Goal: Communication & Community: Answer question/provide support

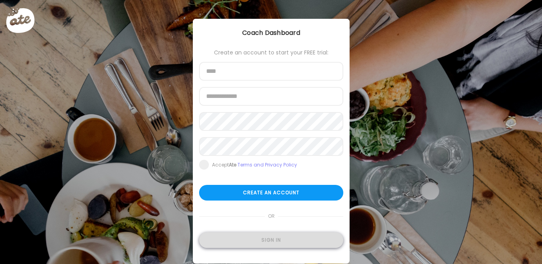
type input "**********"
click at [272, 240] on div "Sign in" at bounding box center [271, 240] width 144 height 16
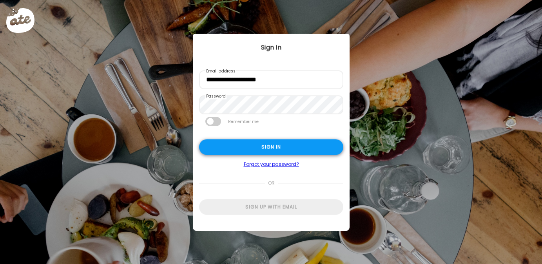
click at [271, 146] on div "Sign in" at bounding box center [271, 147] width 144 height 16
type textarea "**********"
type input "**********"
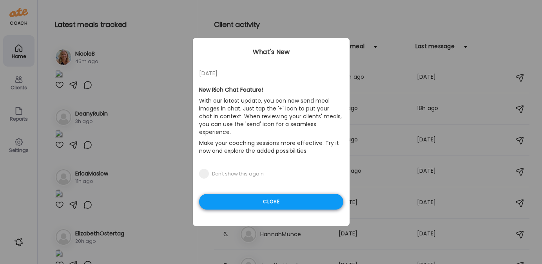
click at [252, 195] on div "Close" at bounding box center [271, 202] width 144 height 16
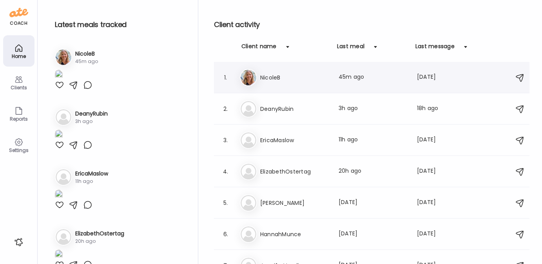
click at [269, 81] on h3 "NicoleB" at bounding box center [294, 77] width 69 height 9
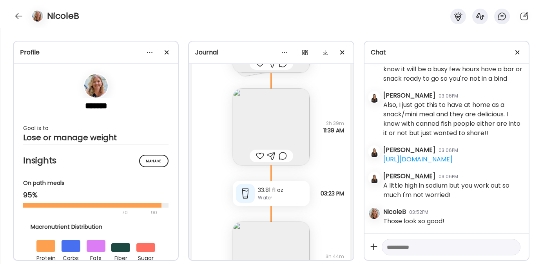
scroll to position [15178, 0]
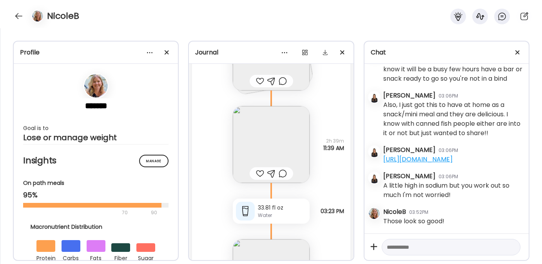
click at [260, 147] on img at bounding box center [271, 144] width 77 height 77
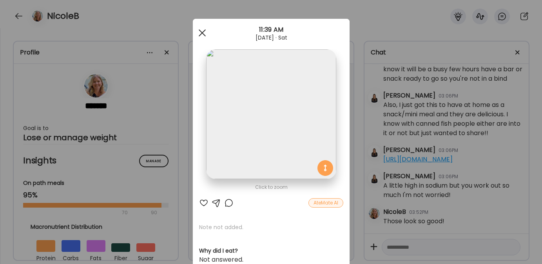
click at [198, 31] on div at bounding box center [202, 33] width 16 height 16
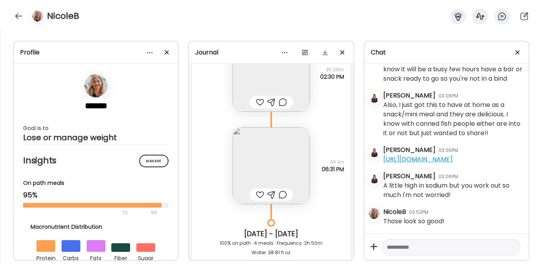
scroll to position [14714, 0]
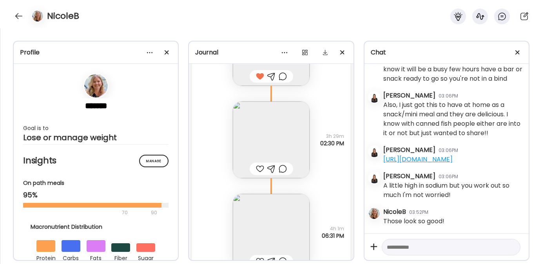
click at [258, 167] on div at bounding box center [260, 168] width 8 height 9
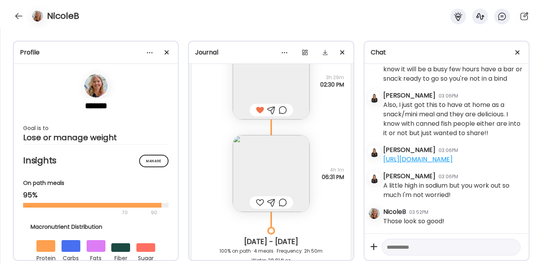
click at [258, 158] on img at bounding box center [271, 173] width 77 height 77
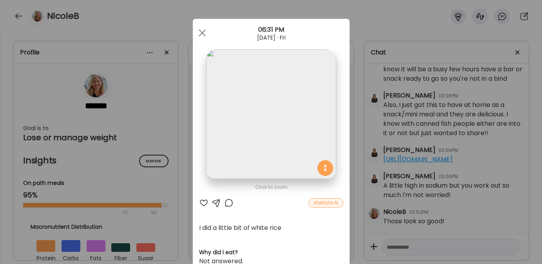
click at [201, 201] on div at bounding box center [203, 202] width 9 height 9
click at [199, 29] on div at bounding box center [202, 33] width 16 height 16
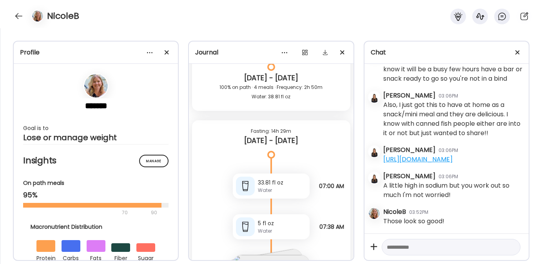
scroll to position [15040, 0]
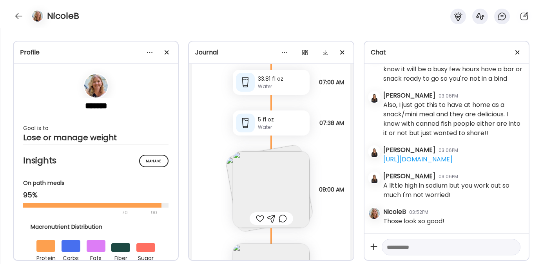
click at [227, 170] on img at bounding box center [269, 188] width 89 height 89
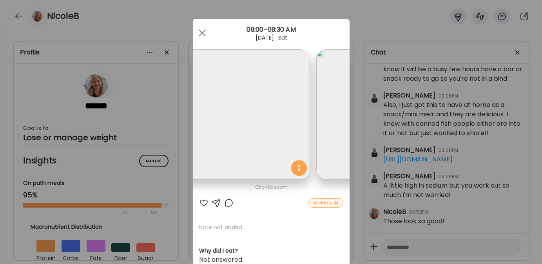
scroll to position [0, 0]
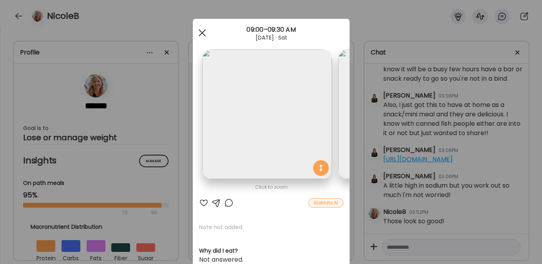
click at [199, 32] on div at bounding box center [202, 33] width 16 height 16
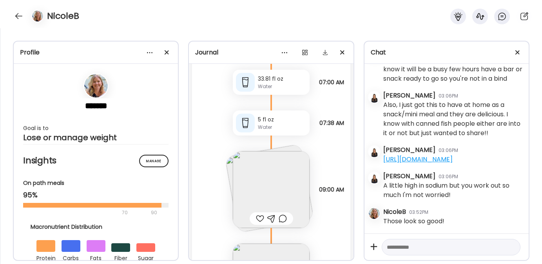
scroll to position [15114, 0]
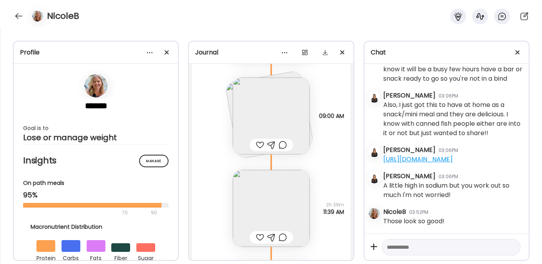
click at [257, 238] on div at bounding box center [260, 237] width 8 height 9
click at [258, 143] on div at bounding box center [260, 144] width 8 height 9
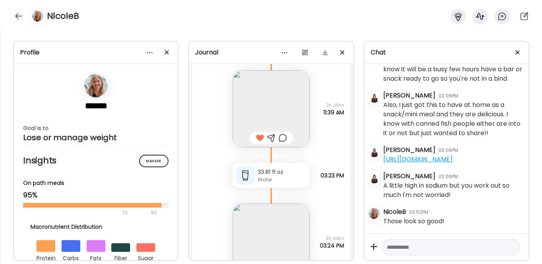
scroll to position [15260, 0]
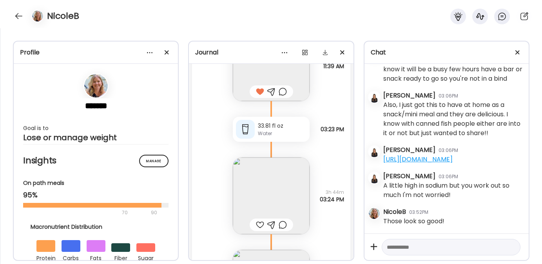
click at [256, 222] on div at bounding box center [260, 224] width 8 height 9
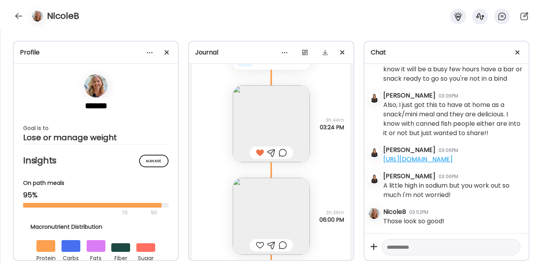
scroll to position [15406, 0]
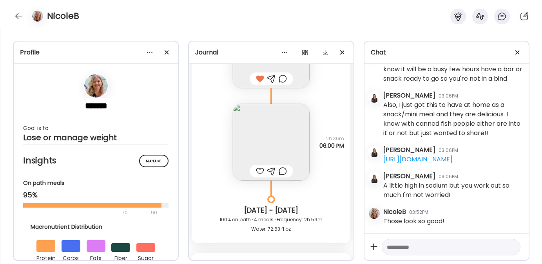
click at [265, 157] on img at bounding box center [271, 142] width 77 height 77
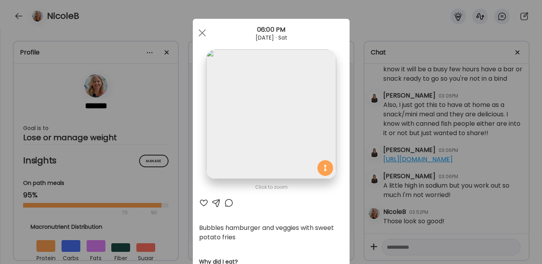
click at [199, 204] on div at bounding box center [203, 202] width 9 height 9
click at [201, 31] on span at bounding box center [201, 32] width 7 height 7
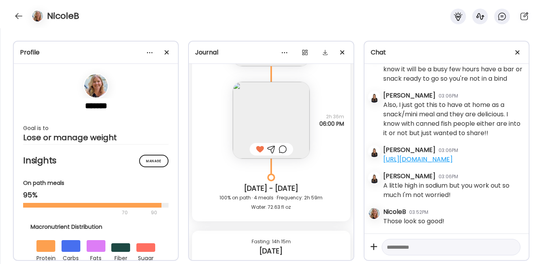
scroll to position [15394, 0]
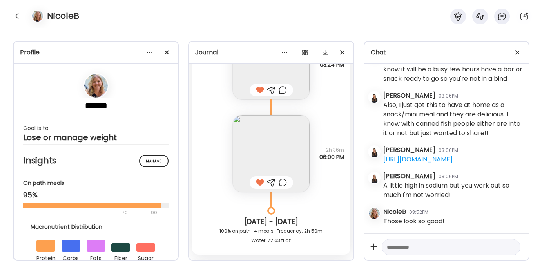
click at [267, 182] on div at bounding box center [271, 182] width 8 height 9
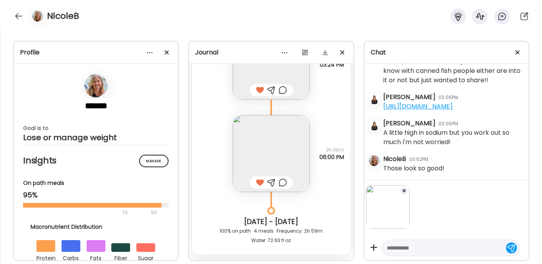
scroll to position [6222, 0]
click at [409, 245] on textarea at bounding box center [444, 247] width 114 height 9
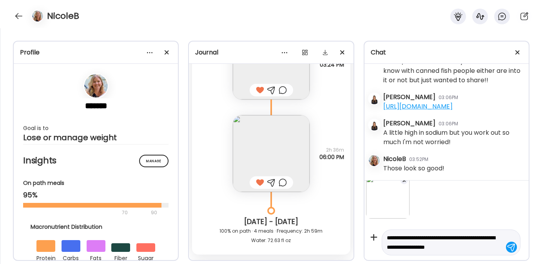
scroll to position [20, 0]
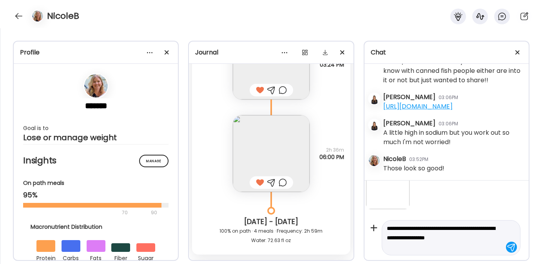
type textarea "**********"
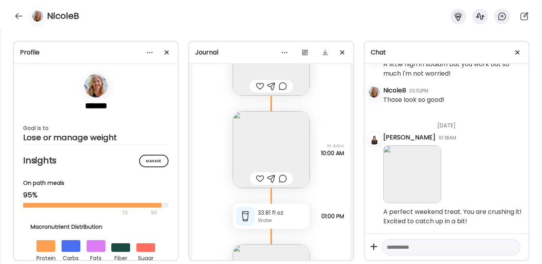
scroll to position [15775, 0]
click at [258, 177] on div at bounding box center [260, 177] width 8 height 9
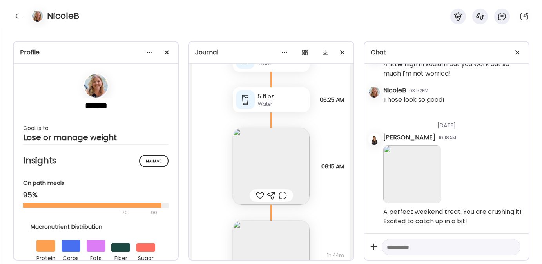
scroll to position [15665, 0]
click at [256, 197] on div at bounding box center [260, 195] width 8 height 9
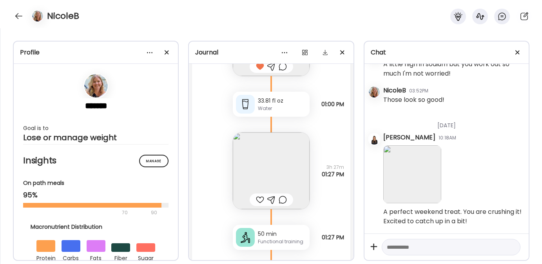
scroll to position [15887, 0]
click at [257, 200] on div at bounding box center [260, 199] width 8 height 9
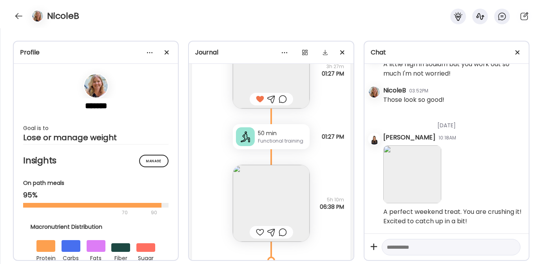
scroll to position [15987, 0]
click at [257, 200] on img at bounding box center [271, 203] width 77 height 77
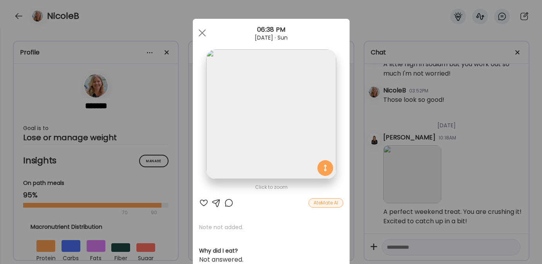
click at [201, 201] on div at bounding box center [203, 202] width 9 height 9
click at [197, 33] on div at bounding box center [202, 33] width 16 height 16
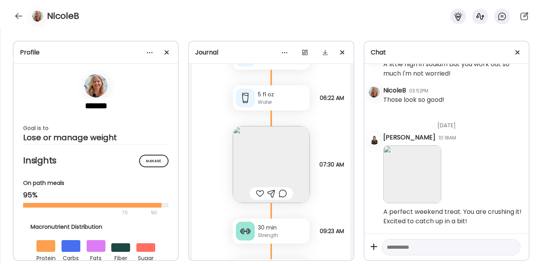
scroll to position [16377, 0]
click at [257, 192] on div at bounding box center [260, 192] width 8 height 9
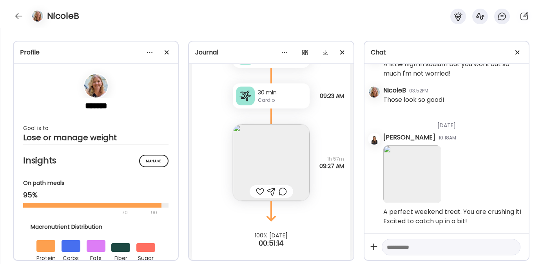
click at [257, 191] on div at bounding box center [260, 191] width 8 height 9
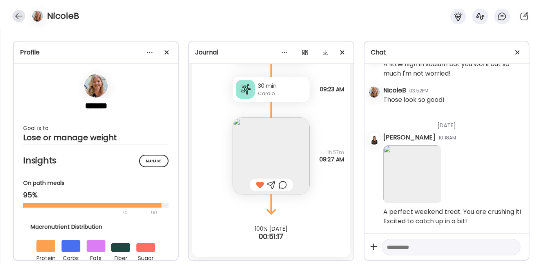
click at [16, 18] on div at bounding box center [19, 16] width 13 height 13
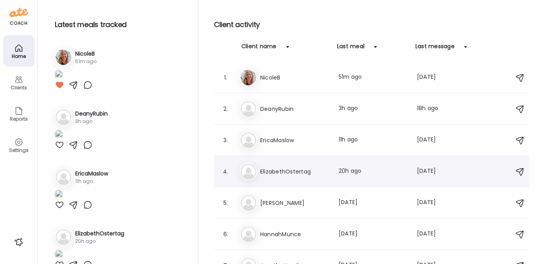
click at [271, 170] on h3 "ElizabethOstertag" at bounding box center [294, 171] width 69 height 9
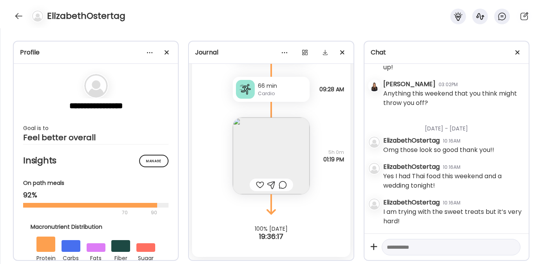
scroll to position [4255, 0]
click at [17, 16] on div at bounding box center [19, 16] width 13 height 13
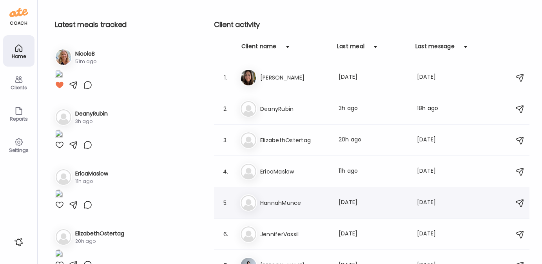
click at [277, 199] on h3 "HannahMunce" at bounding box center [294, 202] width 69 height 9
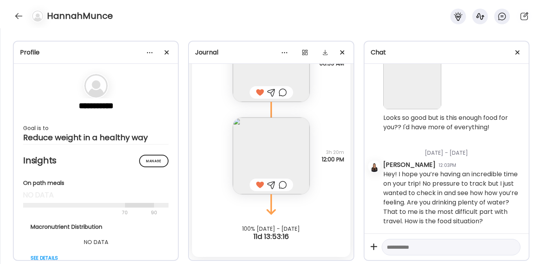
scroll to position [4673, 0]
click at [23, 13] on div at bounding box center [19, 16] width 13 height 13
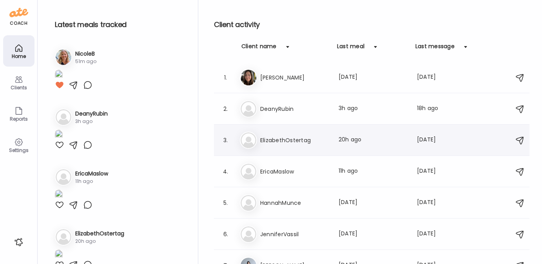
click at [298, 146] on div "El ElizabethOstertag Last meal: 20h ago Last message: 2d ago I am trying with t…" at bounding box center [373, 140] width 266 height 17
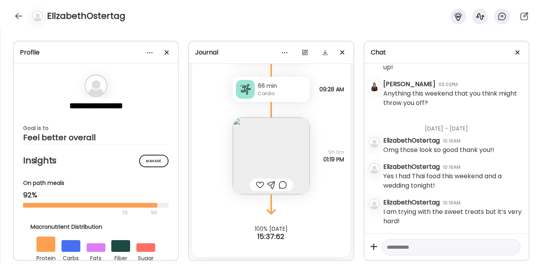
scroll to position [4255, 0]
click at [271, 148] on img at bounding box center [271, 155] width 77 height 77
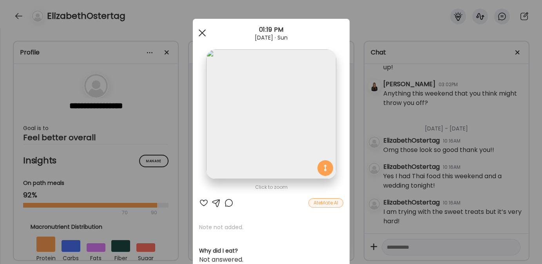
click at [196, 29] on div at bounding box center [202, 33] width 16 height 16
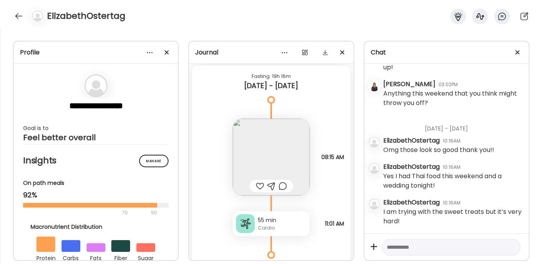
scroll to position [6574, 0]
click at [257, 183] on div at bounding box center [260, 183] width 8 height 9
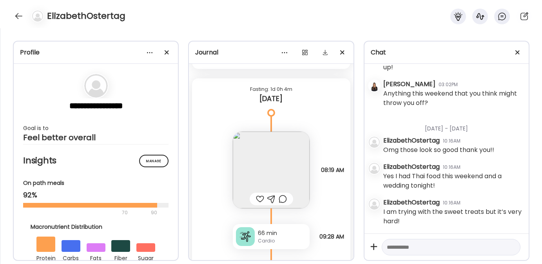
scroll to position [6802, 0]
click at [256, 199] on div at bounding box center [260, 198] width 8 height 9
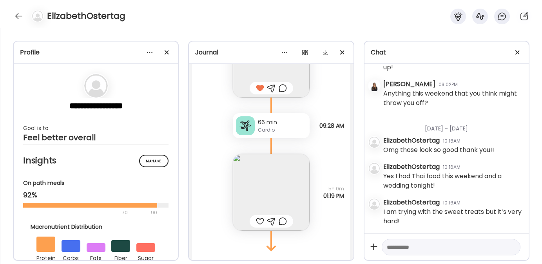
scroll to position [6914, 0]
click at [257, 220] on div at bounding box center [260, 219] width 8 height 9
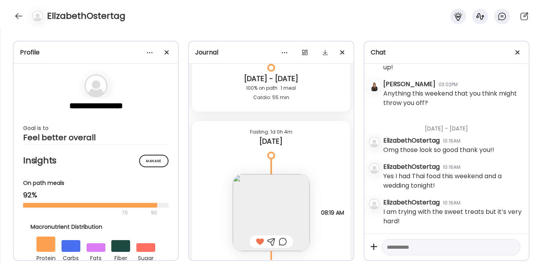
scroll to position [6949, 0]
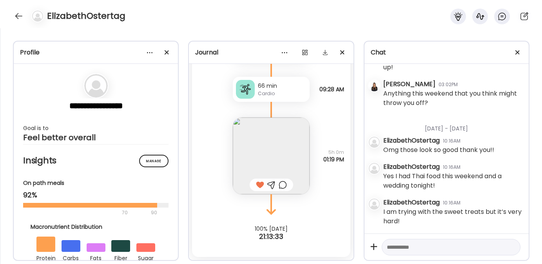
click at [451, 247] on textarea at bounding box center [444, 246] width 114 height 9
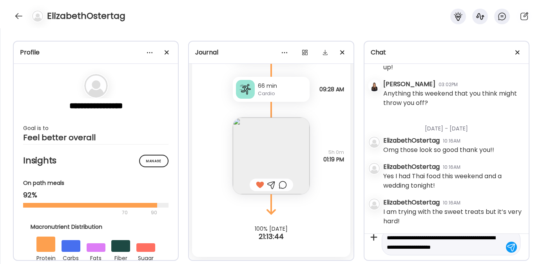
type textarea "**********"
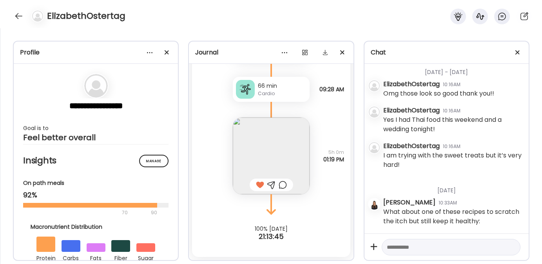
scroll to position [4312, 0]
click at [404, 246] on textarea at bounding box center [444, 246] width 114 height 9
paste textarea "**********"
type textarea "**********"
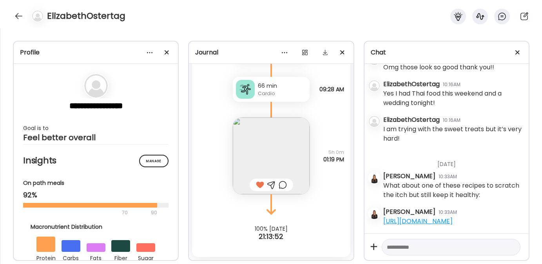
scroll to position [4347, 0]
click at [414, 248] on textarea at bounding box center [444, 246] width 114 height 9
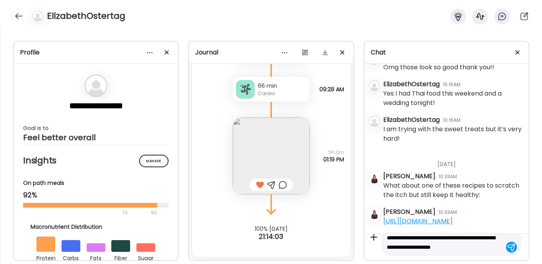
scroll to position [18, 0]
type textarea "**********"
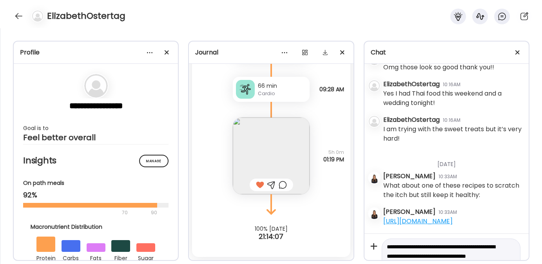
drag, startPoint x: 444, startPoint y: 245, endPoint x: 362, endPoint y: 229, distance: 84.3
click at [362, 229] on div "**********" at bounding box center [271, 146] width 542 height 236
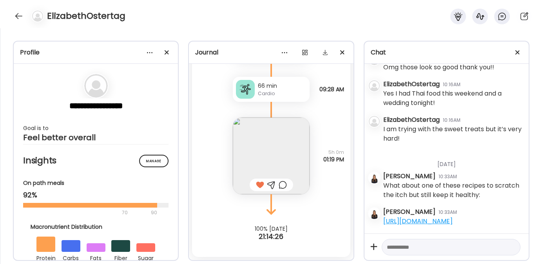
click at [448, 249] on textarea at bounding box center [444, 246] width 114 height 9
paste textarea "**********"
type textarea "**********"
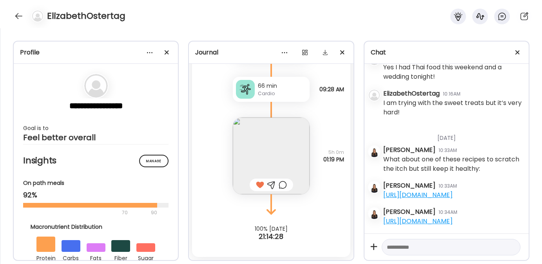
scroll to position [4383, 0]
click at [439, 247] on textarea at bounding box center [444, 246] width 114 height 9
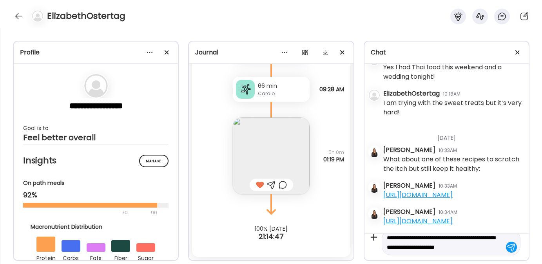
scroll to position [18, 0]
type textarea "**********"
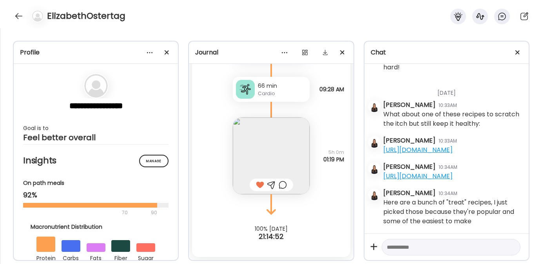
scroll to position [4429, 0]
click at [428, 248] on textarea at bounding box center [444, 246] width 114 height 9
paste textarea "**********"
type textarea "**********"
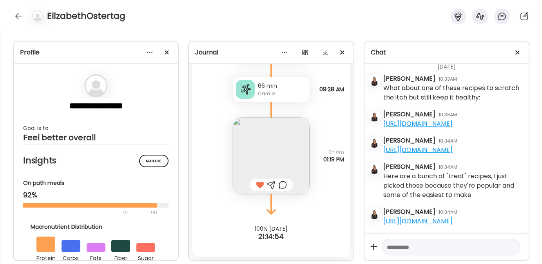
scroll to position [4465, 0]
click at [258, 141] on img at bounding box center [271, 155] width 77 height 77
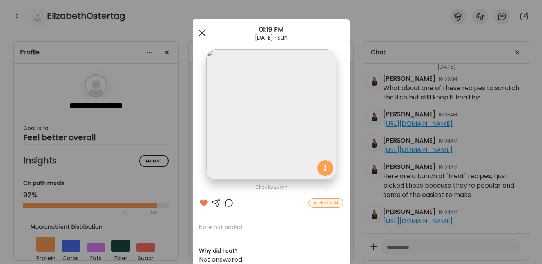
click at [197, 31] on div at bounding box center [202, 33] width 16 height 16
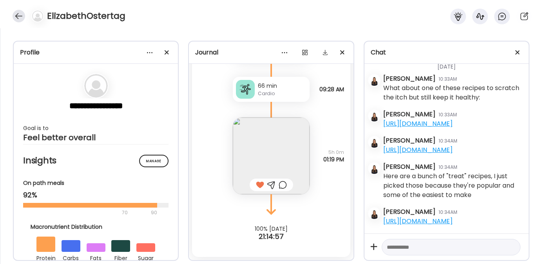
click at [18, 14] on div at bounding box center [19, 16] width 13 height 13
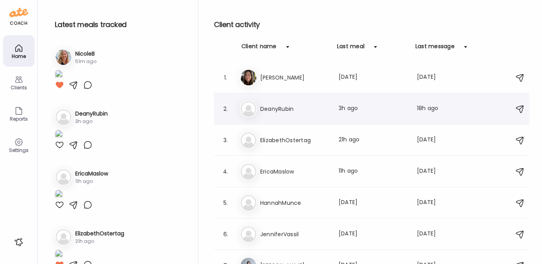
click at [282, 109] on h3 "DeanyRubin" at bounding box center [294, 108] width 69 height 9
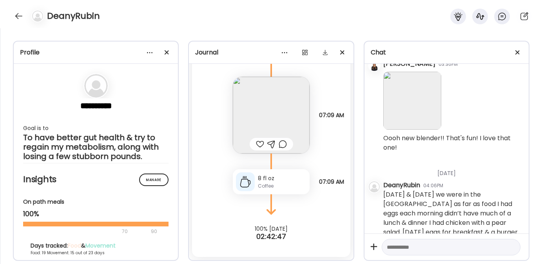
scroll to position [4590, 0]
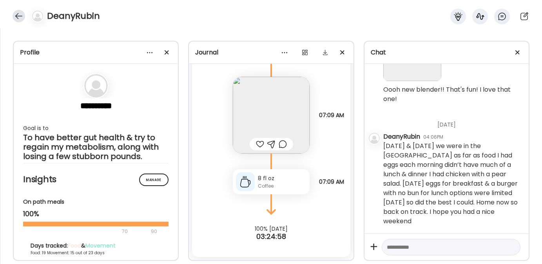
click at [21, 15] on div at bounding box center [19, 16] width 13 height 13
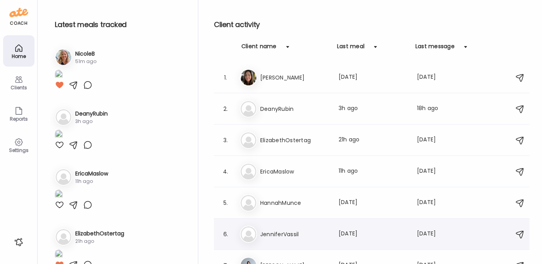
scroll to position [107, 0]
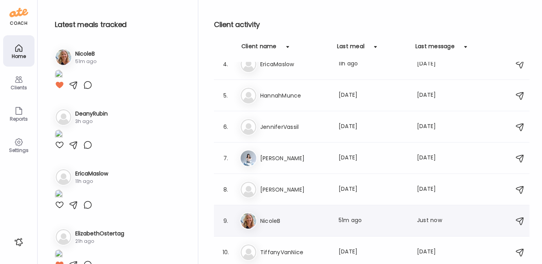
click at [269, 220] on h3 "NicoleB" at bounding box center [294, 220] width 69 height 9
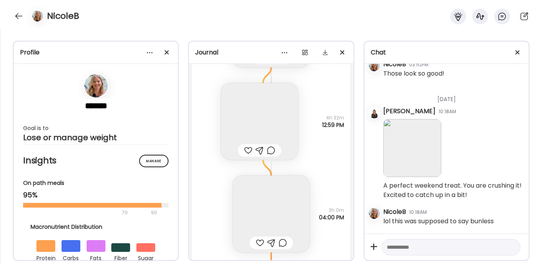
scroll to position [16559, 0]
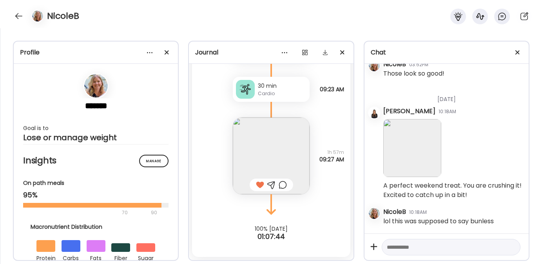
click at [395, 242] on textarea at bounding box center [444, 246] width 114 height 9
click at [410, 249] on textarea "**********" at bounding box center [444, 242] width 114 height 19
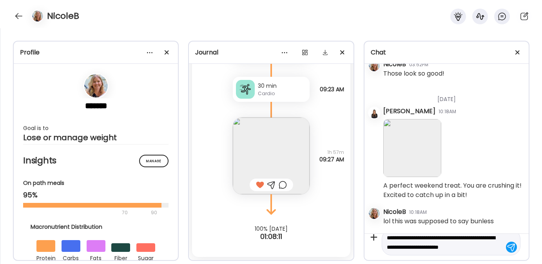
scroll to position [18, 0]
type textarea "**********"
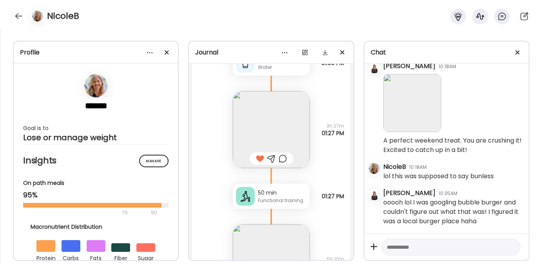
scroll to position [16081, 0]
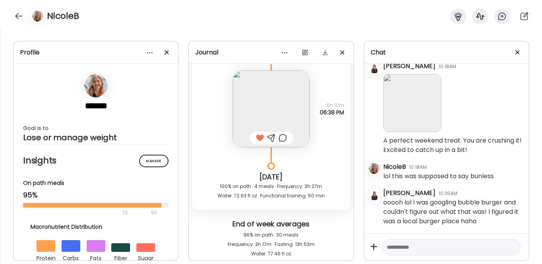
click at [415, 248] on textarea at bounding box center [444, 246] width 114 height 9
type textarea "**********"
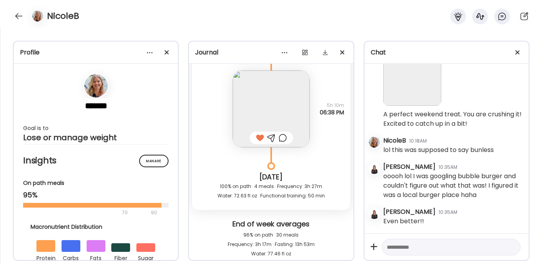
scroll to position [6392, 0]
click at [19, 17] on div at bounding box center [19, 16] width 13 height 13
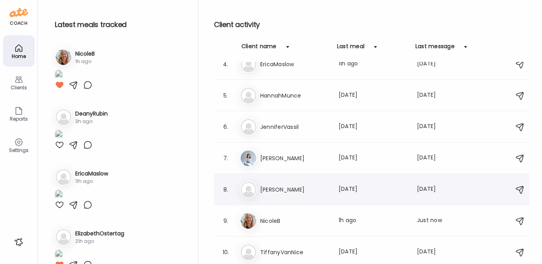
click at [273, 190] on h3 "[PERSON_NAME]" at bounding box center [294, 189] width 69 height 9
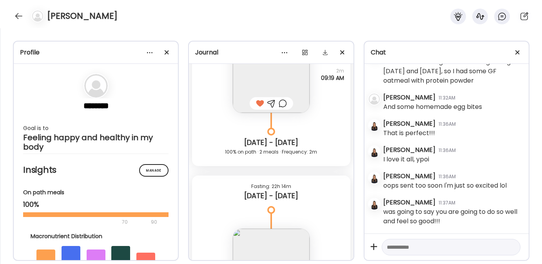
scroll to position [11485, 0]
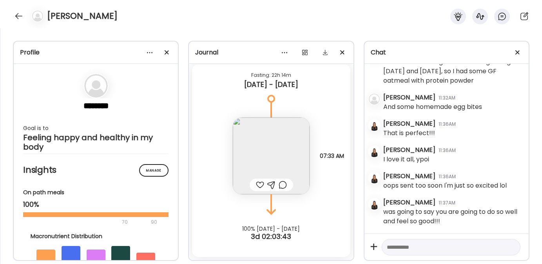
click at [408, 246] on textarea at bounding box center [444, 246] width 114 height 9
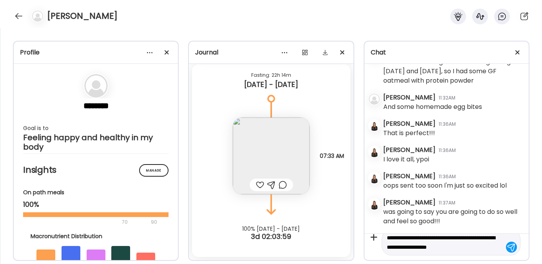
type textarea "**********"
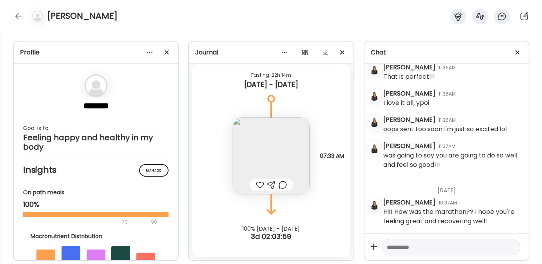
scroll to position [17512, 0]
click at [15, 6] on div "[PERSON_NAME]" at bounding box center [271, 14] width 542 height 28
click at [18, 16] on div at bounding box center [19, 16] width 13 height 13
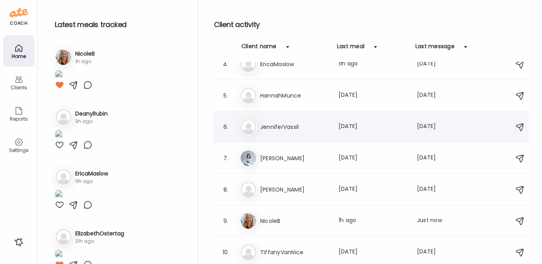
click at [269, 129] on h3 "JenniferVassil" at bounding box center [294, 126] width 69 height 9
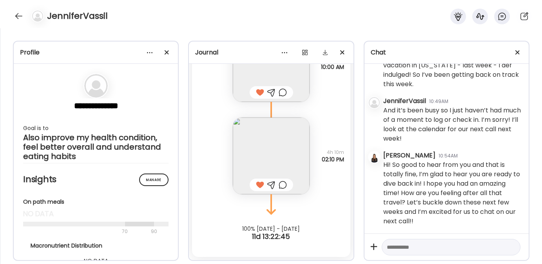
scroll to position [1379, 0]
click at [424, 250] on textarea at bounding box center [444, 246] width 114 height 9
click at [412, 242] on textarea at bounding box center [444, 246] width 114 height 9
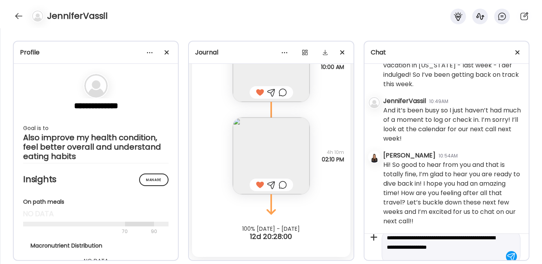
scroll to position [18, 0]
type textarea "**********"
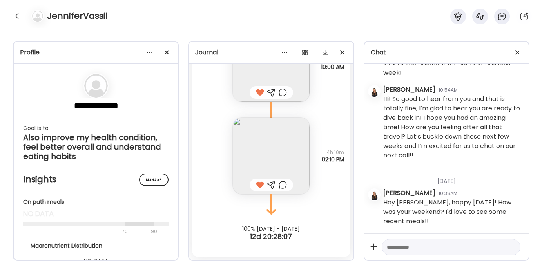
scroll to position [1445, 0]
click at [21, 17] on div at bounding box center [19, 16] width 13 height 13
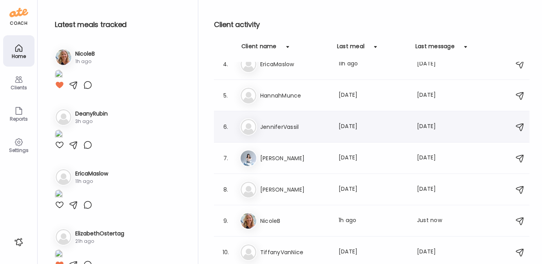
scroll to position [0, 0]
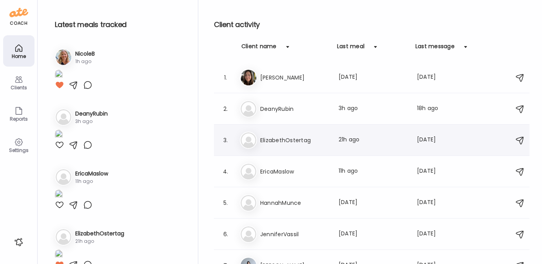
click at [287, 139] on h3 "ElizabethOstertag" at bounding box center [294, 140] width 69 height 9
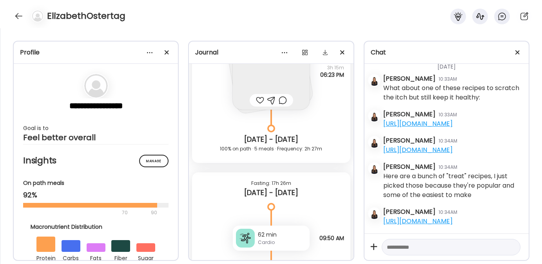
scroll to position [6949, 0]
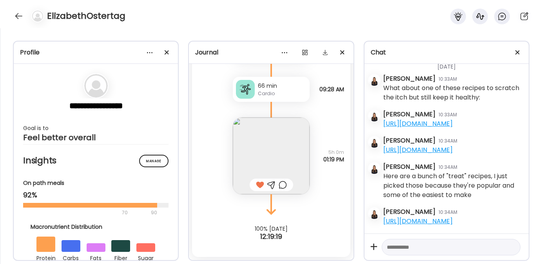
click at [398, 250] on textarea at bounding box center [444, 246] width 114 height 9
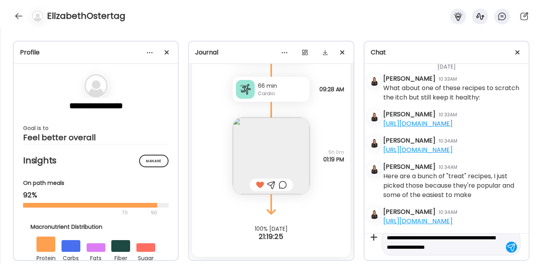
scroll to position [18, 0]
type textarea "**********"
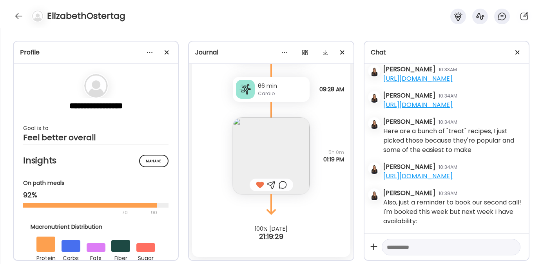
scroll to position [4510, 0]
click at [411, 248] on textarea at bounding box center [444, 246] width 114 height 9
paste textarea "**********"
type textarea "**********"
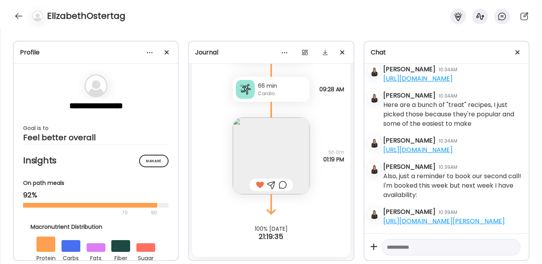
scroll to position [4546, 0]
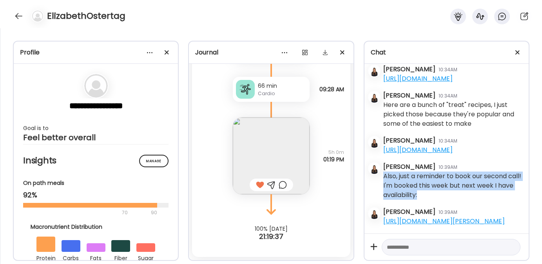
drag, startPoint x: 441, startPoint y: 184, endPoint x: 381, endPoint y: 168, distance: 61.7
click at [381, 168] on div "Monday - Sep 22 Laura Borinsky 09:53AM Hi Elizabeth! So glad we’re connected on…" at bounding box center [446, 149] width 164 height 170
copy div "Also, just a reminder to book our second call! I'm booked this week but next we…"
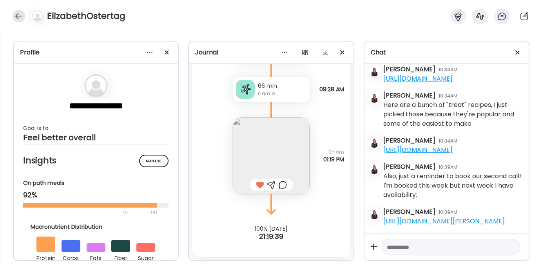
click at [18, 16] on div at bounding box center [19, 16] width 13 height 13
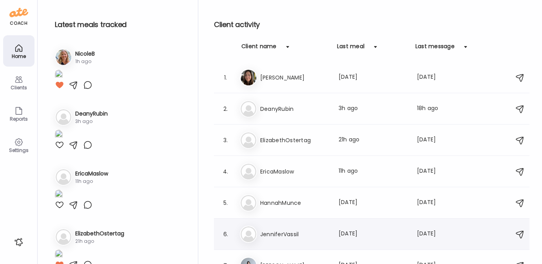
click at [276, 227] on div "Je JenniferVassil Last meal: 12d ago Last message: 2d ago Weekend was good! I’l…" at bounding box center [373, 234] width 266 height 17
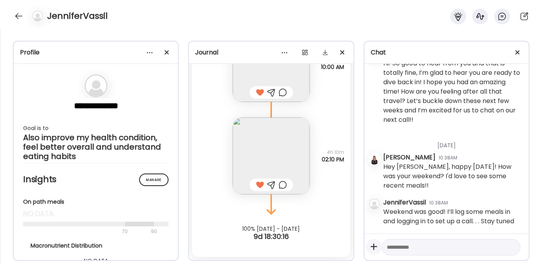
scroll to position [1490, 0]
click at [410, 250] on textarea at bounding box center [444, 246] width 114 height 9
type textarea "**********"
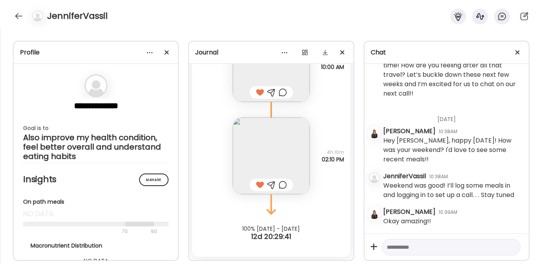
scroll to position [1517, 0]
click at [405, 247] on textarea at bounding box center [444, 246] width 114 height 9
type textarea "*"
click at [21, 15] on div at bounding box center [19, 16] width 13 height 13
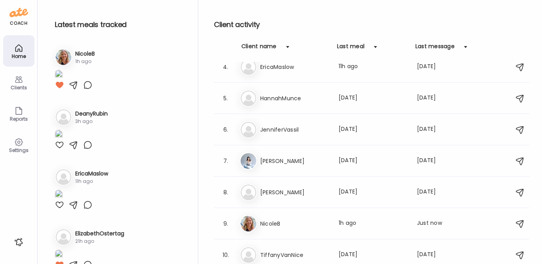
scroll to position [107, 0]
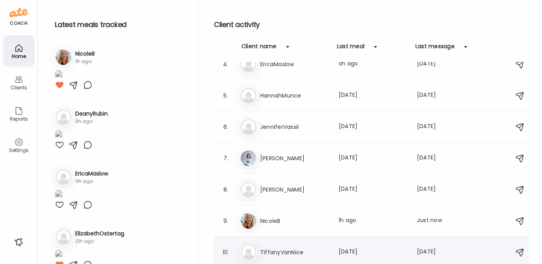
click at [282, 245] on div "Ti TiffanyVanNice Last meal: 24d ago Last message: 2d ago You: So I'd just orde…" at bounding box center [373, 252] width 266 height 17
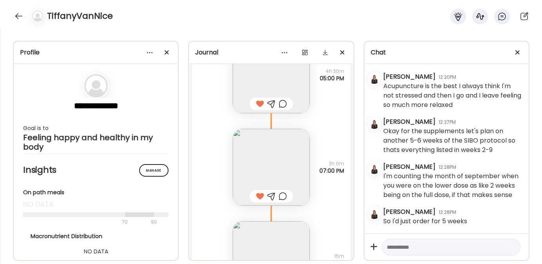
scroll to position [3438, 0]
click at [19, 16] on div at bounding box center [19, 16] width 13 height 13
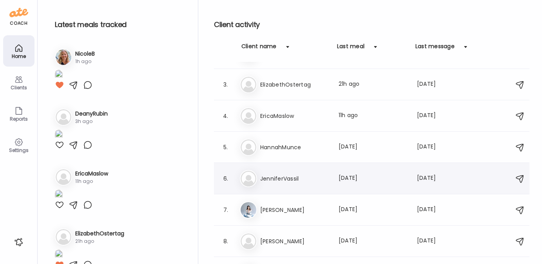
scroll to position [0, 0]
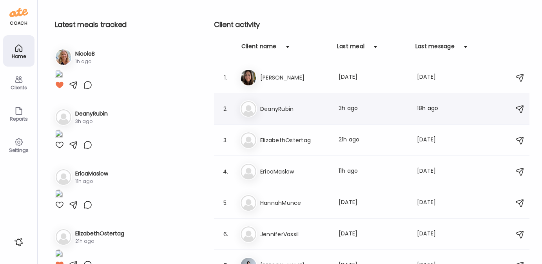
click at [278, 110] on h3 "DeanyRubin" at bounding box center [294, 108] width 69 height 9
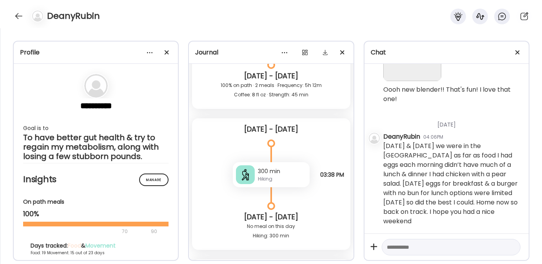
scroll to position [12575, 0]
click at [407, 248] on textarea at bounding box center [444, 246] width 114 height 9
paste textarea "**********"
type textarea "**********"
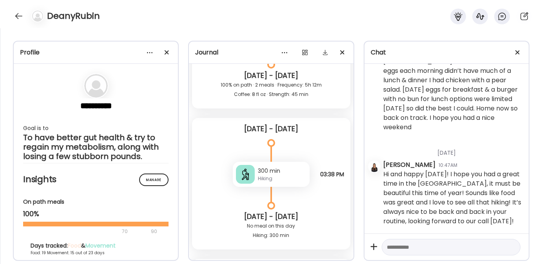
scroll to position [4694, 0]
click at [12, 12] on div "DeanyRubin" at bounding box center [271, 14] width 542 height 28
click at [18, 13] on div at bounding box center [19, 16] width 13 height 13
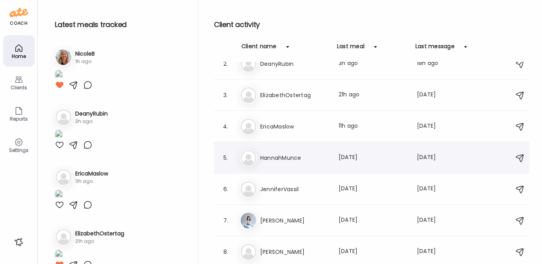
scroll to position [107, 0]
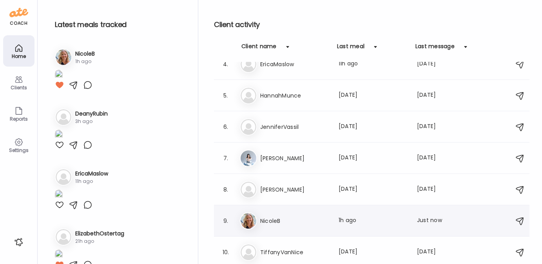
click at [268, 212] on div "Ni NicoleB Last meal: 1h ago Last message: Just now You: Even better!!" at bounding box center [373, 220] width 266 height 17
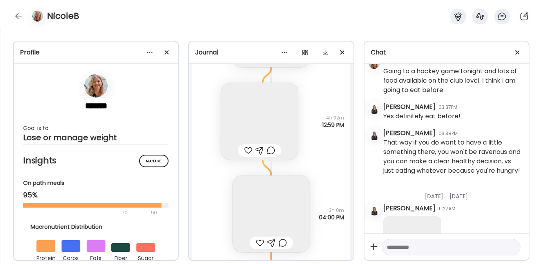
scroll to position [16559, 0]
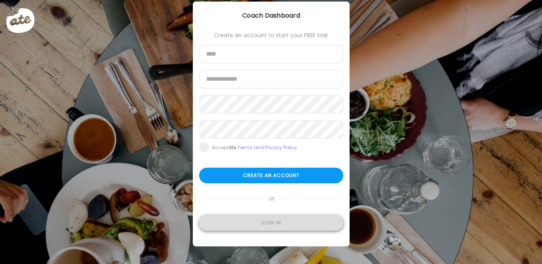
scroll to position [18, 0]
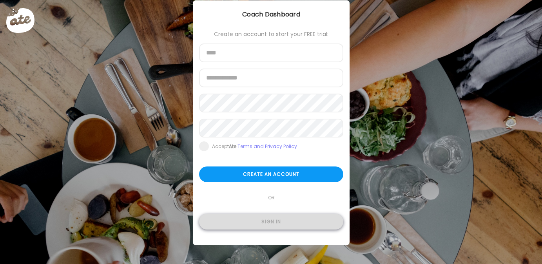
type input "**********"
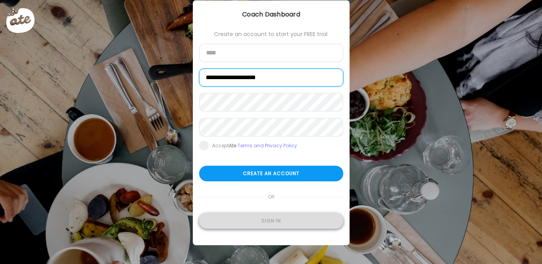
type input "**********"
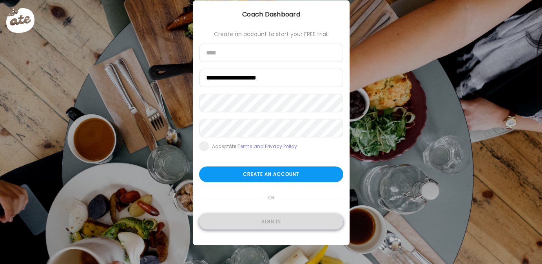
click at [241, 221] on div "Sign in" at bounding box center [271, 222] width 144 height 16
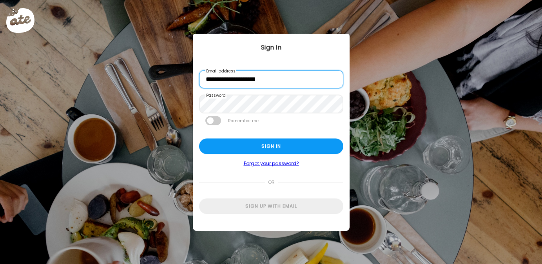
scroll to position [0, 0]
drag, startPoint x: 221, startPoint y: 80, endPoint x: 189, endPoint y: 76, distance: 32.5
click at [189, 76] on div "Ate Coach Dashboard Wahoo! It’s official Take a moment to set up your Coach Pro…" at bounding box center [271, 132] width 542 height 264
type input "**********"
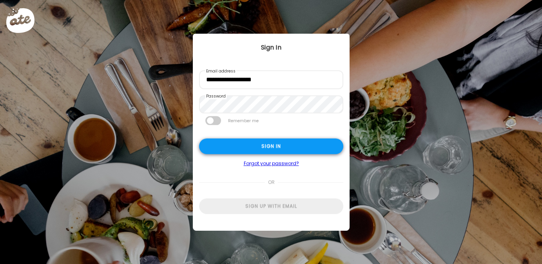
click at [222, 150] on div "Sign in" at bounding box center [271, 147] width 144 height 16
type textarea "**********"
type input "*********"
type input "**********"
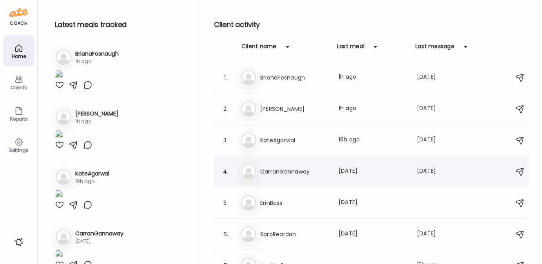
click at [269, 172] on h3 "CarranGannaway" at bounding box center [294, 171] width 69 height 9
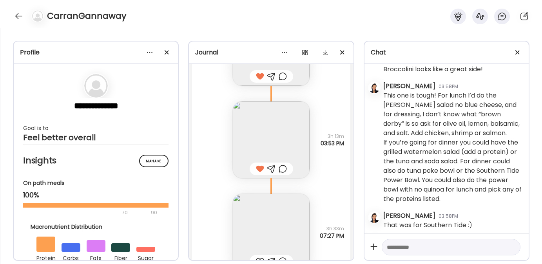
scroll to position [9539, 0]
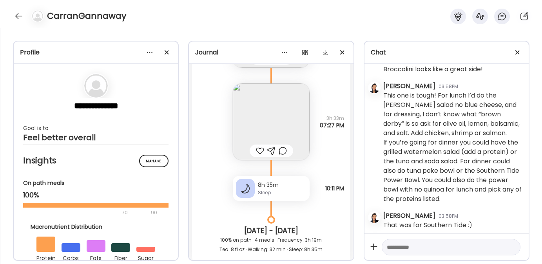
click at [255, 143] on img at bounding box center [271, 121] width 77 height 77
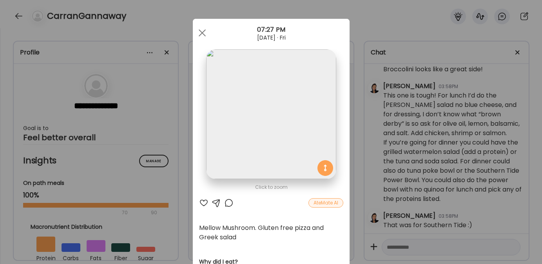
click at [200, 201] on div at bounding box center [203, 202] width 9 height 9
click at [199, 33] on span at bounding box center [201, 32] width 7 height 7
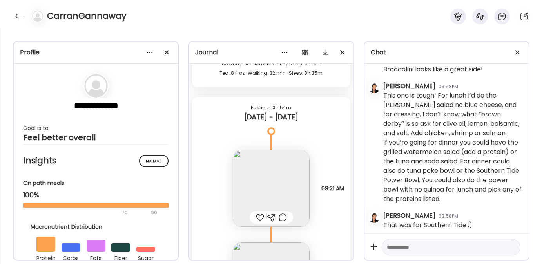
click at [256, 202] on img at bounding box center [271, 188] width 77 height 77
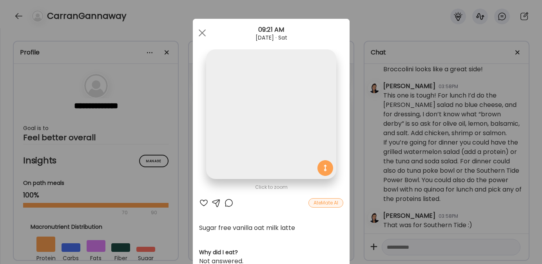
scroll to position [9716, 0]
click at [199, 201] on div at bounding box center [203, 202] width 9 height 9
click at [198, 36] on div at bounding box center [202, 33] width 16 height 16
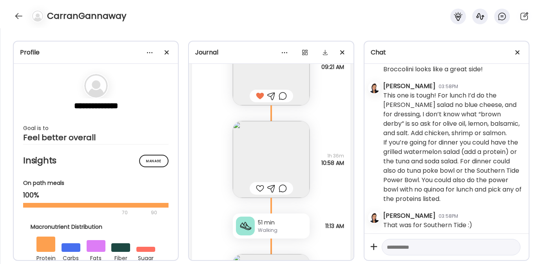
scroll to position [9917, 0]
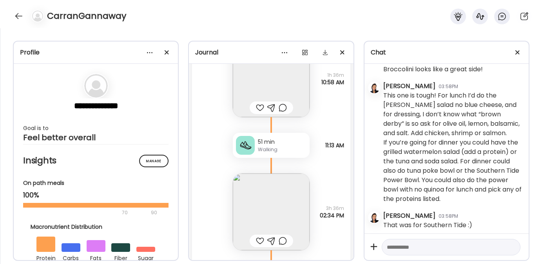
click at [260, 116] on img at bounding box center [271, 78] width 77 height 77
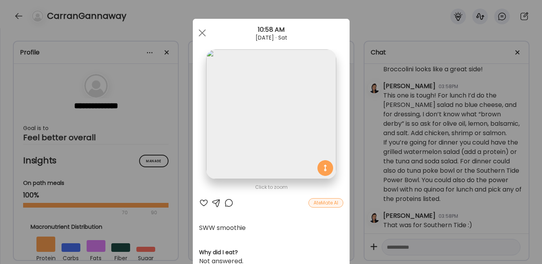
click at [200, 206] on div at bounding box center [203, 202] width 9 height 9
click at [200, 31] on span at bounding box center [201, 32] width 7 height 7
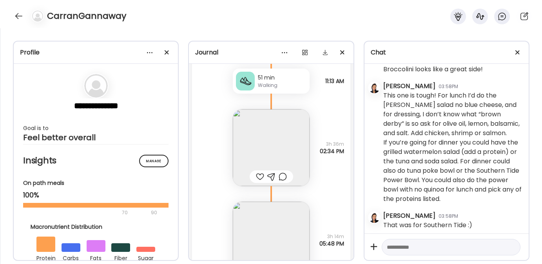
scroll to position [9982, 0]
click at [275, 168] on img at bounding box center [271, 147] width 77 height 77
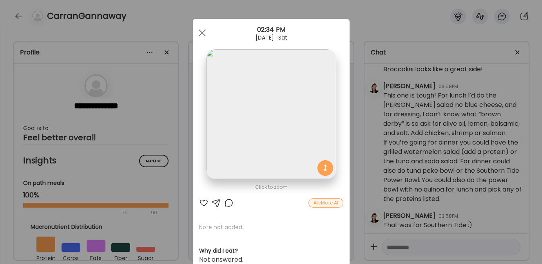
click at [200, 204] on div at bounding box center [203, 202] width 9 height 9
click at [200, 33] on span at bounding box center [201, 32] width 7 height 7
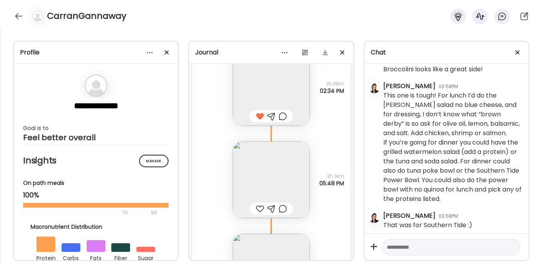
scroll to position [10074, 0]
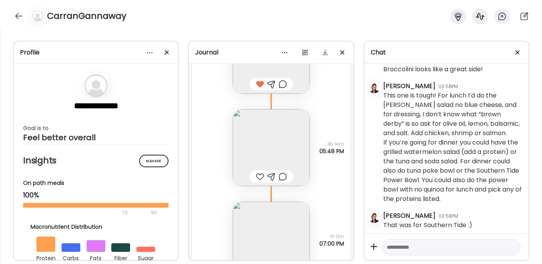
click at [252, 186] on img at bounding box center [271, 147] width 77 height 77
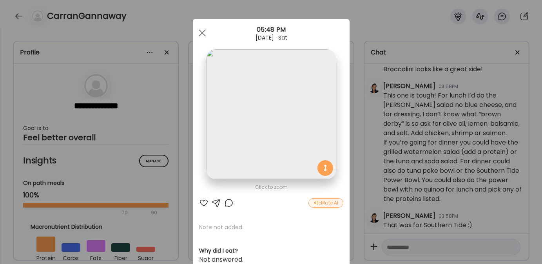
click at [201, 203] on div at bounding box center [203, 202] width 9 height 9
click at [200, 31] on span at bounding box center [201, 32] width 7 height 7
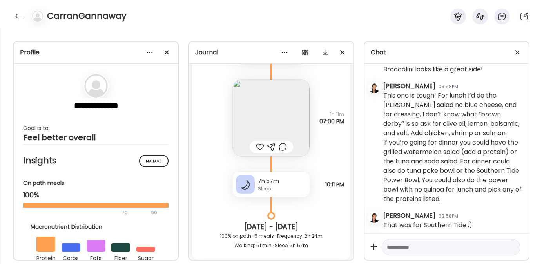
scroll to position [10126, 0]
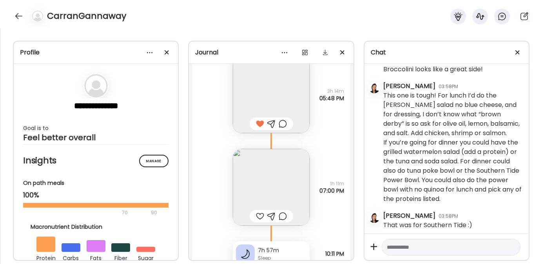
click at [255, 102] on img at bounding box center [271, 94] width 77 height 77
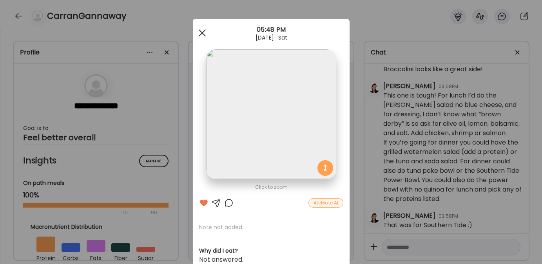
click at [200, 33] on div at bounding box center [202, 33] width 16 height 16
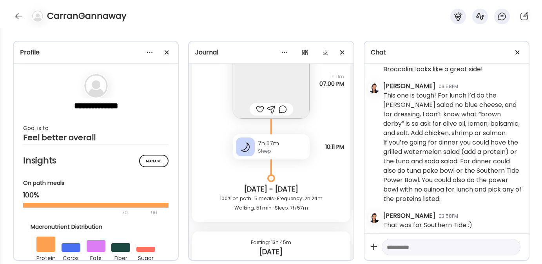
scroll to position [10244, 0]
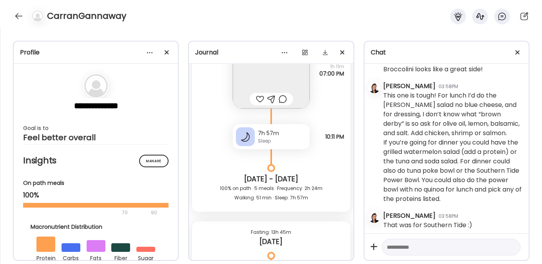
click at [257, 104] on div at bounding box center [260, 98] width 8 height 9
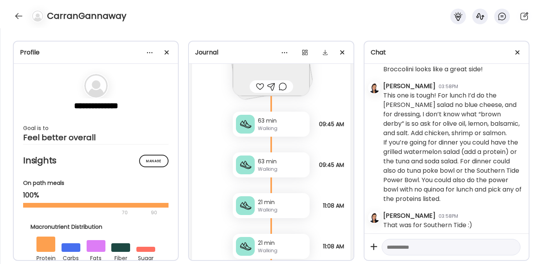
scroll to position [10502, 0]
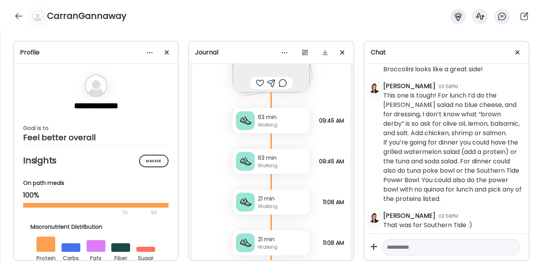
click at [258, 88] on div at bounding box center [260, 82] width 8 height 9
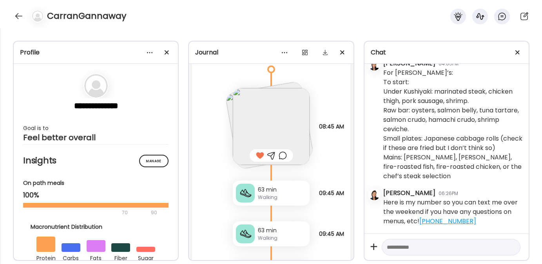
scroll to position [10422, 0]
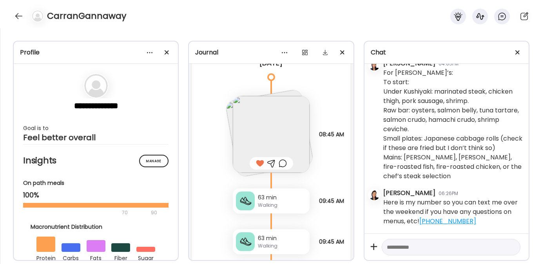
click at [246, 159] on img at bounding box center [271, 134] width 77 height 77
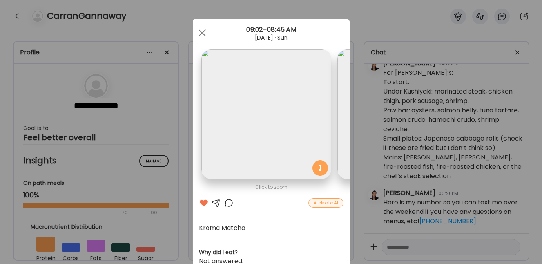
scroll to position [0, 0]
click at [198, 30] on span at bounding box center [201, 32] width 7 height 7
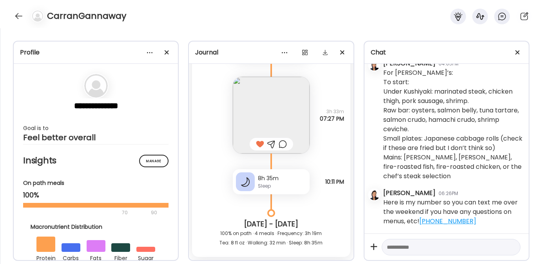
scroll to position [9546, 0]
click at [399, 246] on textarea at bounding box center [444, 246] width 114 height 9
paste textarea "**********"
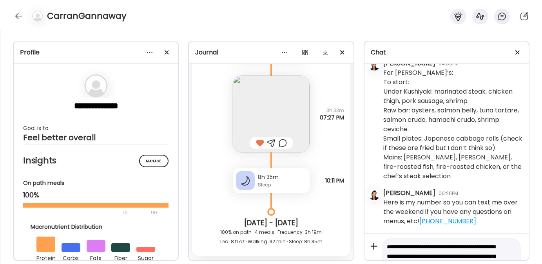
click at [387, 245] on textarea "**********" at bounding box center [444, 265] width 114 height 47
type textarea "**********"
click at [400, 249] on textarea "**********" at bounding box center [444, 261] width 114 height 56
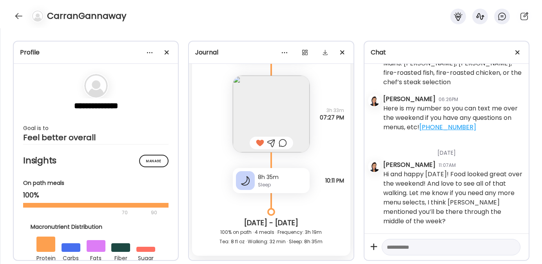
scroll to position [3724, 0]
click at [20, 17] on div at bounding box center [19, 16] width 13 height 13
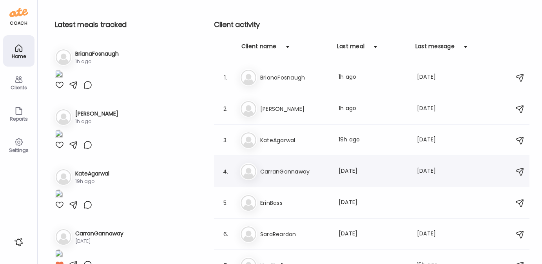
click at [267, 180] on div "4. Ca CarranGannaway Last meal: 1d ago Last message: 2d ago You: Hi and happy M…" at bounding box center [371, 171] width 315 height 31
click at [20, 44] on icon at bounding box center [18, 47] width 9 height 9
click at [277, 78] on h3 "BrianaFosnaugh" at bounding box center [294, 77] width 69 height 9
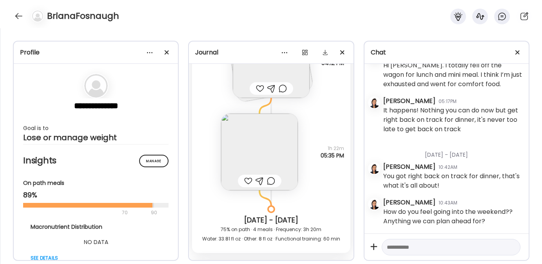
scroll to position [9448, 0]
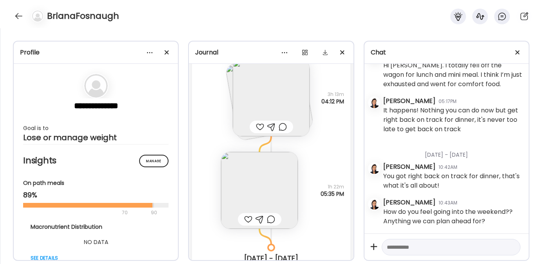
click at [252, 200] on img at bounding box center [259, 190] width 77 height 77
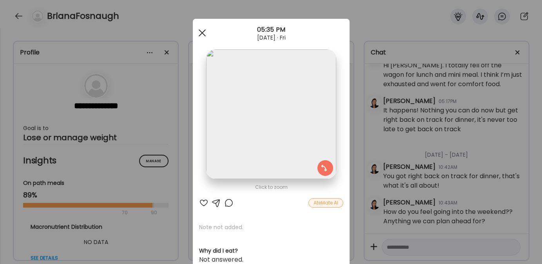
click at [195, 32] on div at bounding box center [202, 33] width 16 height 16
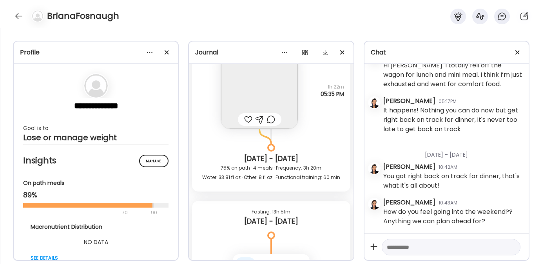
scroll to position [9566, 0]
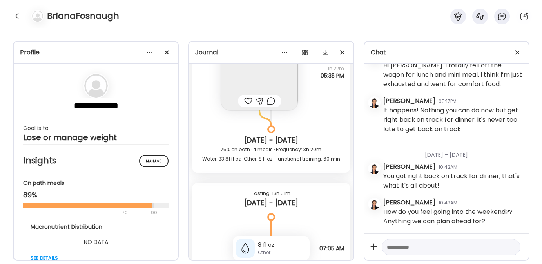
click at [255, 106] on div at bounding box center [259, 100] width 8 height 9
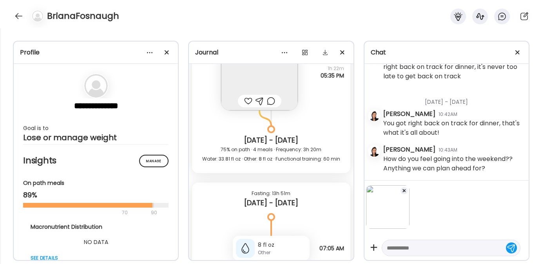
click at [410, 246] on textarea at bounding box center [444, 247] width 114 height 9
type textarea "**********"
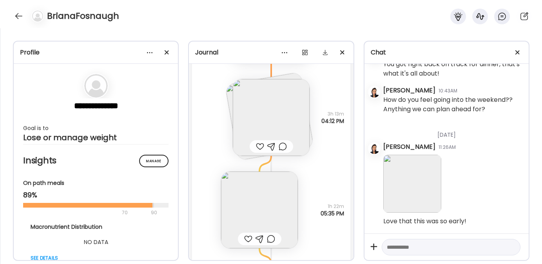
scroll to position [9426, 0]
click at [228, 107] on img at bounding box center [269, 118] width 89 height 89
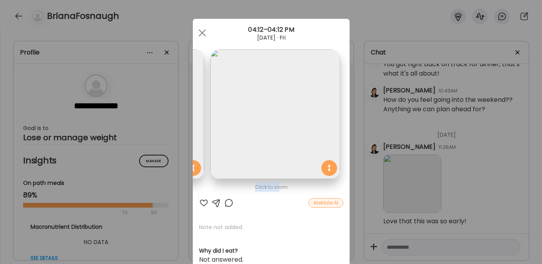
drag, startPoint x: 275, startPoint y: 192, endPoint x: 215, endPoint y: 192, distance: 60.3
click at [215, 192] on div "Click to zoom" at bounding box center [271, 187] width 144 height 9
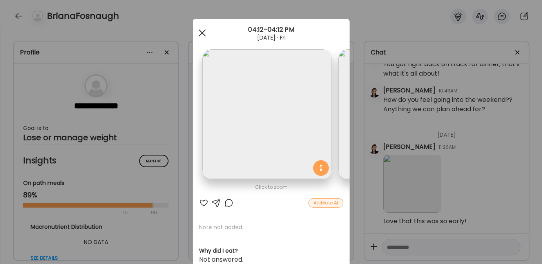
click at [198, 33] on span at bounding box center [201, 32] width 7 height 7
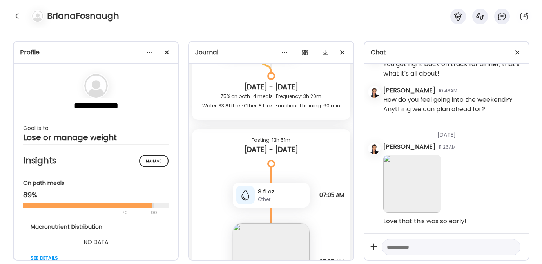
scroll to position [9678, 0]
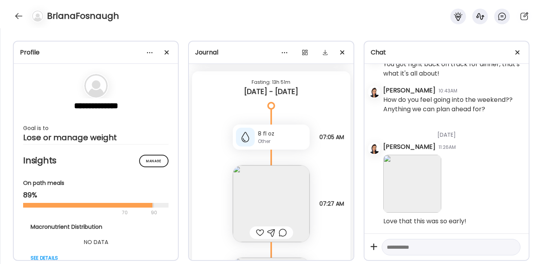
click at [257, 231] on img at bounding box center [271, 203] width 77 height 77
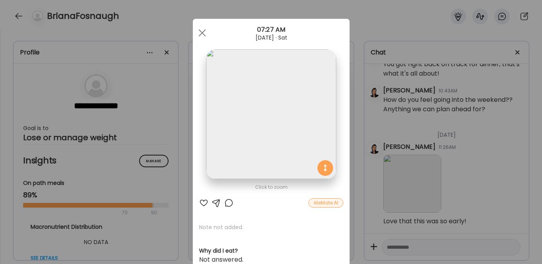
click at [199, 202] on div at bounding box center [203, 202] width 9 height 9
click at [199, 33] on span at bounding box center [201, 32] width 7 height 7
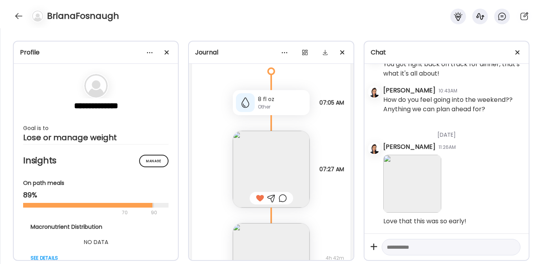
scroll to position [9817, 0]
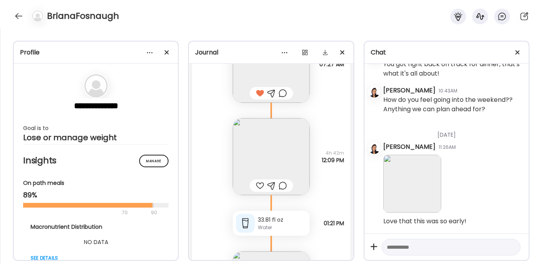
click at [257, 190] on div at bounding box center [260, 185] width 8 height 9
click at [258, 159] on img at bounding box center [271, 156] width 77 height 77
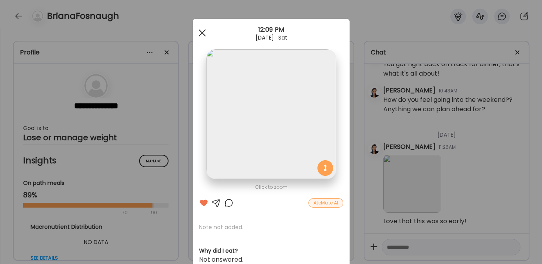
click at [199, 31] on div at bounding box center [202, 33] width 16 height 16
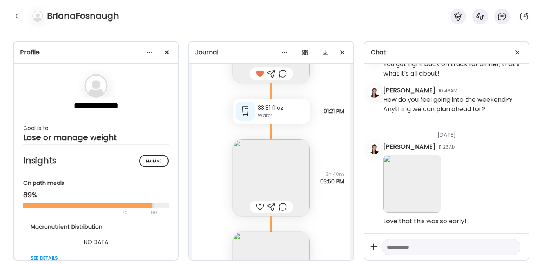
scroll to position [9969, 0]
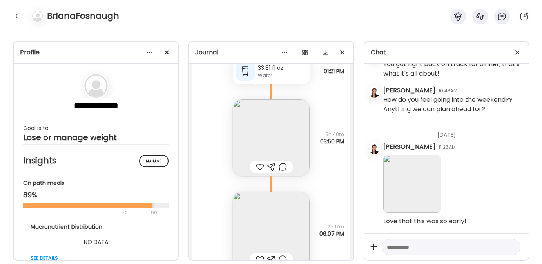
click at [257, 172] on div at bounding box center [260, 166] width 8 height 9
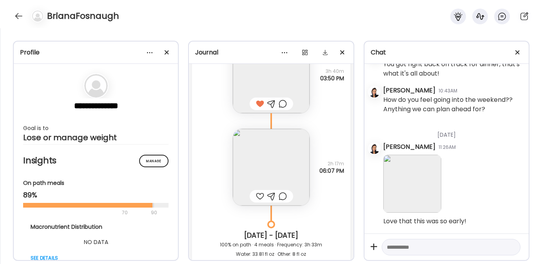
click at [257, 175] on img at bounding box center [271, 167] width 77 height 77
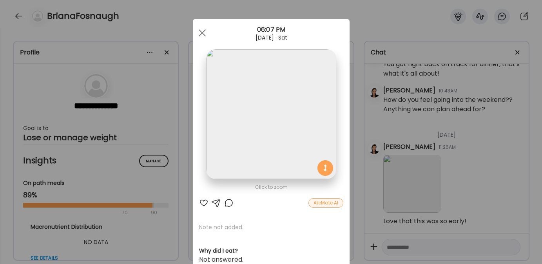
click at [201, 202] on div at bounding box center [203, 202] width 9 height 9
click at [198, 34] on span at bounding box center [201, 32] width 7 height 7
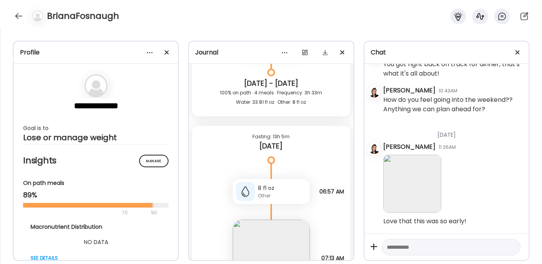
scroll to position [10313, 0]
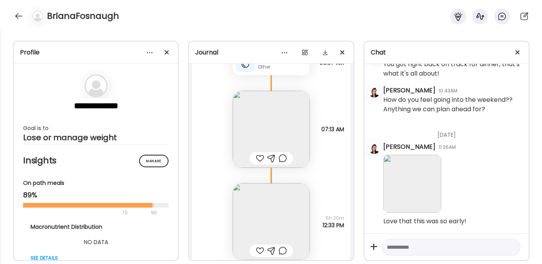
click at [252, 164] on div at bounding box center [270, 158] width 43 height 13
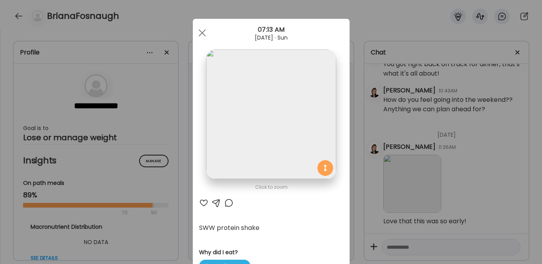
click at [203, 201] on div at bounding box center [203, 202] width 9 height 9
click at [197, 36] on div at bounding box center [202, 33] width 16 height 16
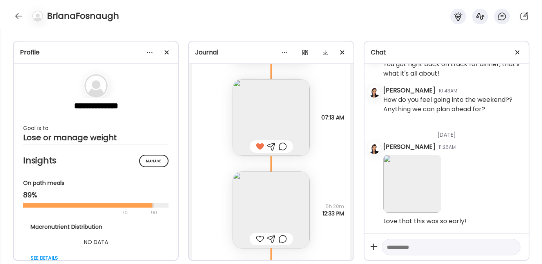
scroll to position [10372, 0]
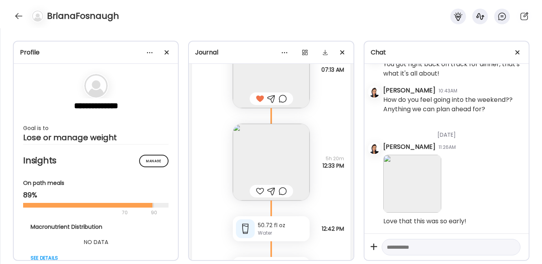
click at [253, 150] on img at bounding box center [271, 162] width 77 height 77
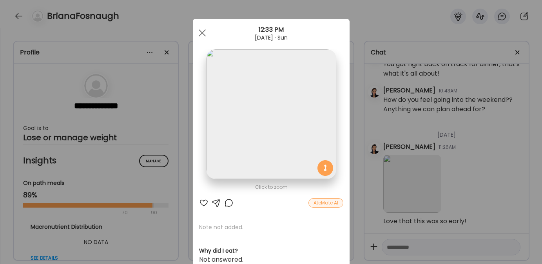
drag, startPoint x: 199, startPoint y: 202, endPoint x: 199, endPoint y: 186, distance: 16.4
click at [199, 202] on div at bounding box center [203, 202] width 9 height 9
click at [201, 31] on span at bounding box center [201, 32] width 7 height 7
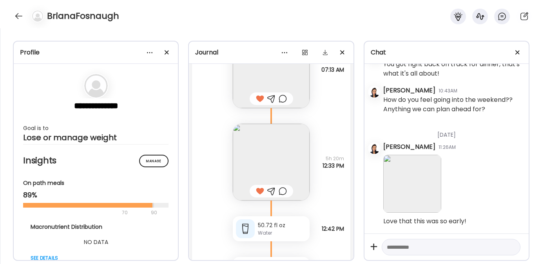
scroll to position [10533, 0]
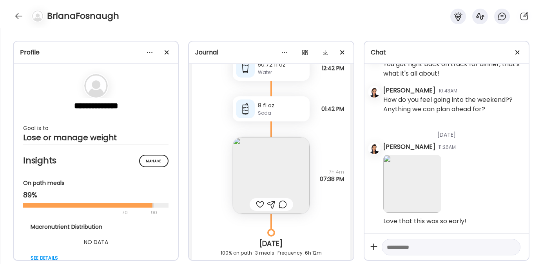
click at [266, 174] on img at bounding box center [271, 175] width 77 height 77
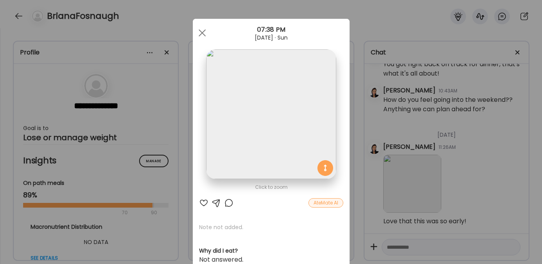
click at [199, 203] on div at bounding box center [203, 202] width 9 height 9
click at [202, 34] on div at bounding box center [202, 33] width 16 height 16
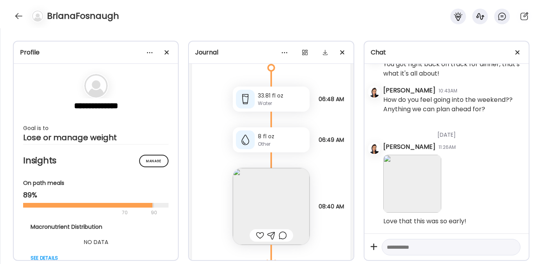
scroll to position [10900, 0]
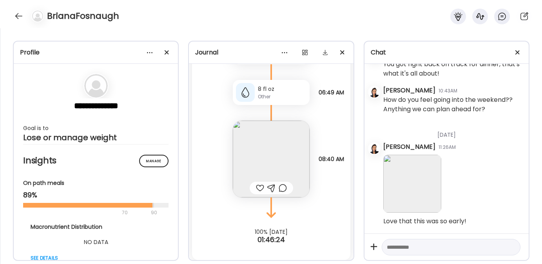
click at [256, 193] on div at bounding box center [260, 187] width 8 height 9
click at [399, 240] on div at bounding box center [450, 247] width 139 height 17
click at [399, 243] on textarea at bounding box center [444, 246] width 114 height 9
type textarea "**********"
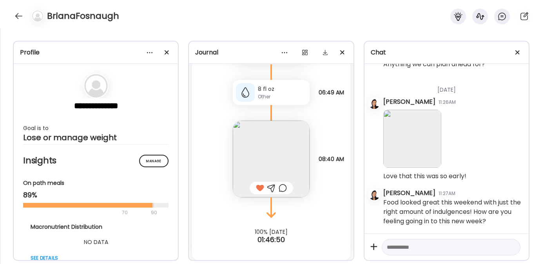
scroll to position [3726, 0]
click at [19, 13] on div at bounding box center [19, 16] width 13 height 13
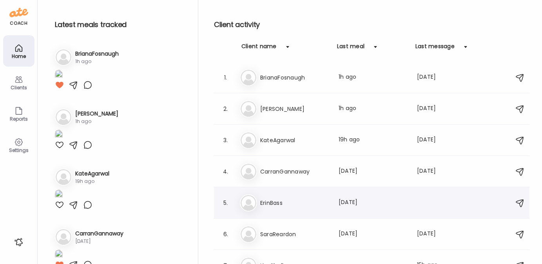
click at [287, 204] on h3 "ErinBass" at bounding box center [294, 202] width 69 height 9
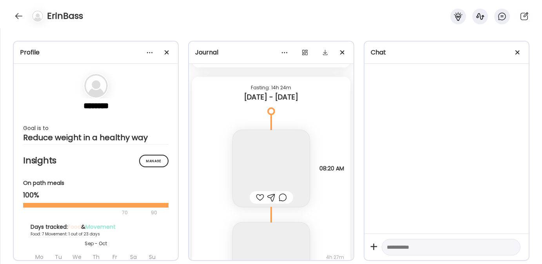
scroll to position [6883, 0]
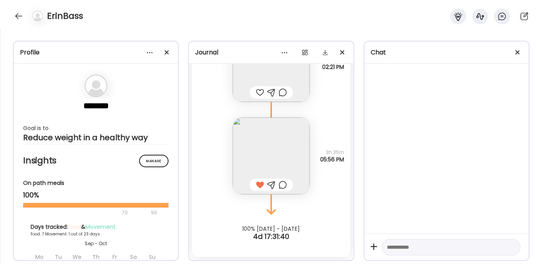
click at [12, 15] on div "ErinBass" at bounding box center [271, 14] width 542 height 28
click at [16, 15] on div at bounding box center [19, 16] width 13 height 13
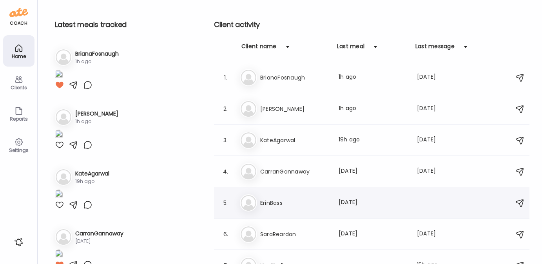
scroll to position [13, 0]
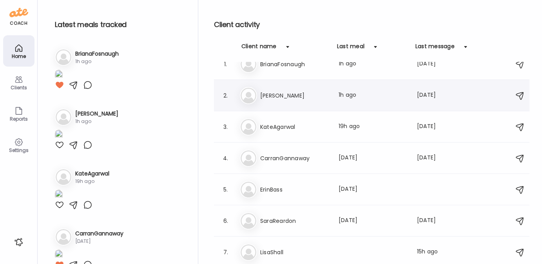
click at [306, 96] on h3 "Jamie" at bounding box center [294, 95] width 69 height 9
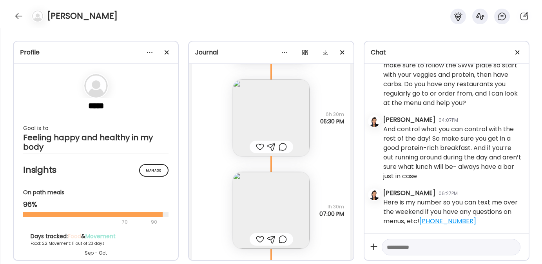
scroll to position [22682, 0]
click at [263, 135] on img at bounding box center [271, 117] width 77 height 77
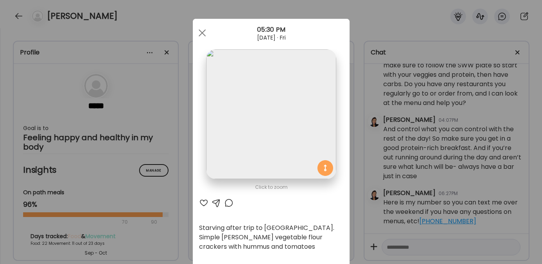
click at [202, 203] on div at bounding box center [203, 202] width 9 height 9
click at [199, 33] on span at bounding box center [201, 32] width 7 height 7
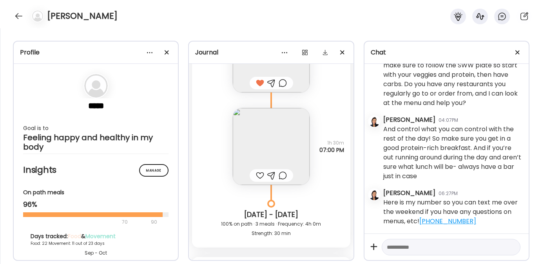
scroll to position [22751, 0]
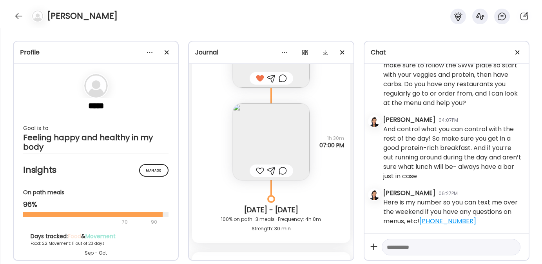
click at [253, 141] on img at bounding box center [271, 141] width 77 height 77
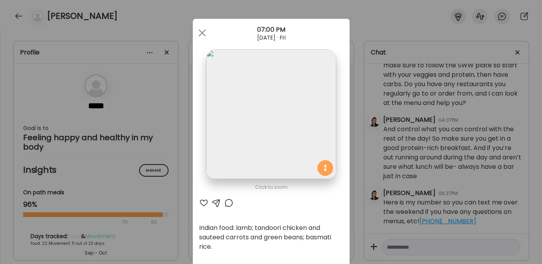
click at [201, 202] on div at bounding box center [203, 202] width 9 height 9
click at [194, 30] on div at bounding box center [202, 33] width 16 height 16
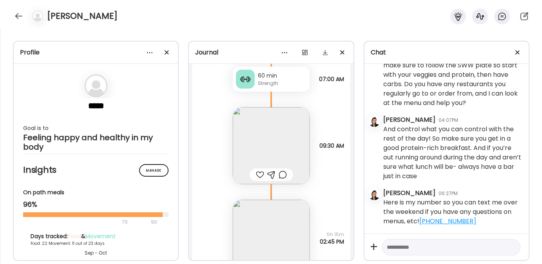
scroll to position [22990, 0]
click at [257, 179] on div at bounding box center [260, 173] width 8 height 9
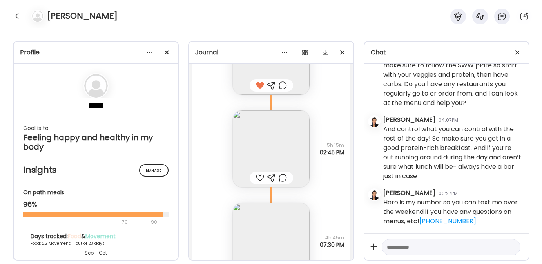
scroll to position [23081, 0]
click at [258, 181] on div at bounding box center [260, 175] width 8 height 9
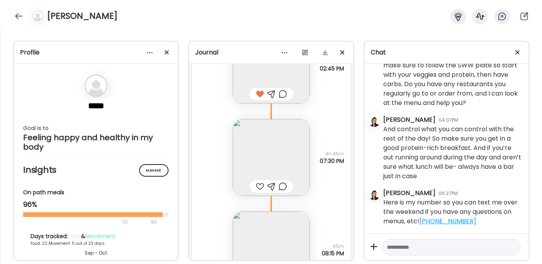
scroll to position [23163, 0]
click at [256, 191] on div at bounding box center [260, 185] width 8 height 9
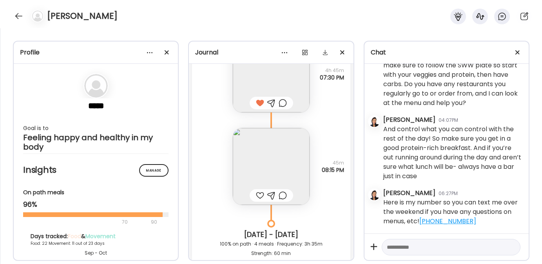
scroll to position [23247, 0]
click at [256, 199] on div at bounding box center [260, 194] width 8 height 9
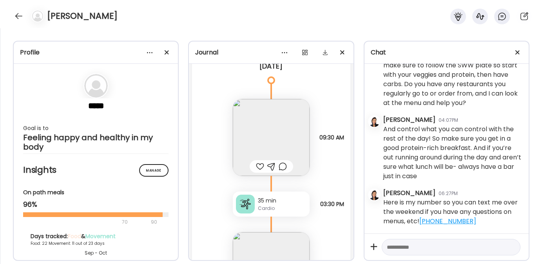
click at [257, 171] on div at bounding box center [260, 166] width 8 height 9
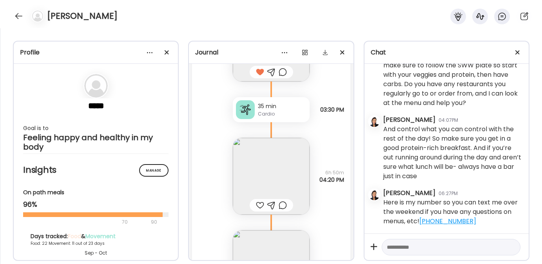
click at [256, 210] on div at bounding box center [260, 205] width 8 height 9
click at [264, 110] on div "35 min" at bounding box center [282, 106] width 49 height 8
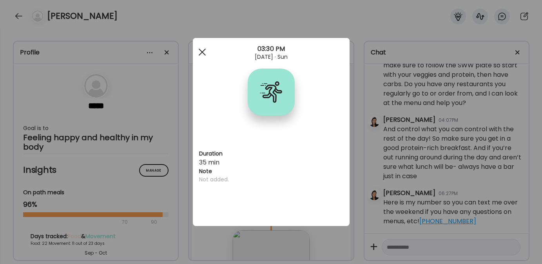
click at [208, 47] on div at bounding box center [202, 52] width 16 height 16
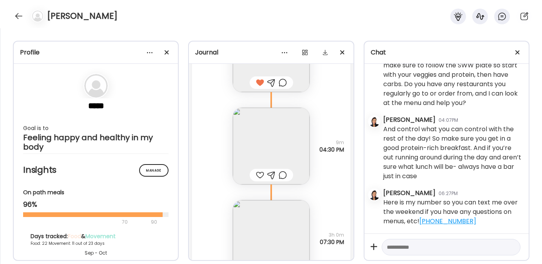
scroll to position [23695, 0]
click at [256, 179] on div at bounding box center [260, 174] width 8 height 9
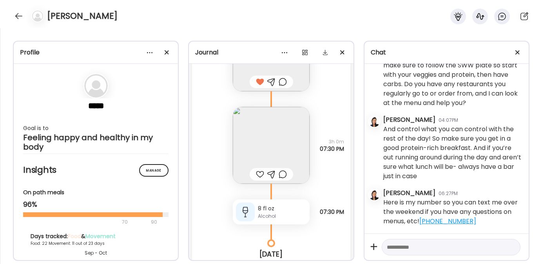
click at [256, 179] on div at bounding box center [260, 174] width 8 height 9
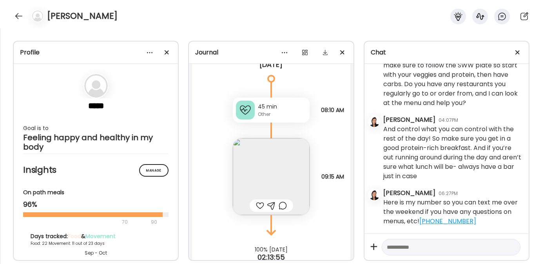
scroll to position [24137, 0]
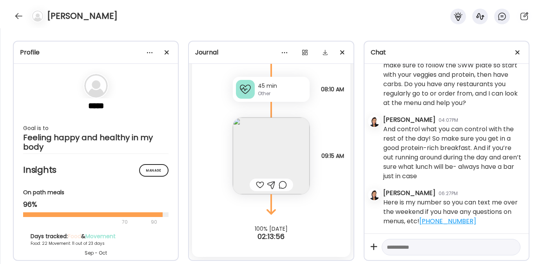
click at [278, 143] on img at bounding box center [271, 155] width 77 height 77
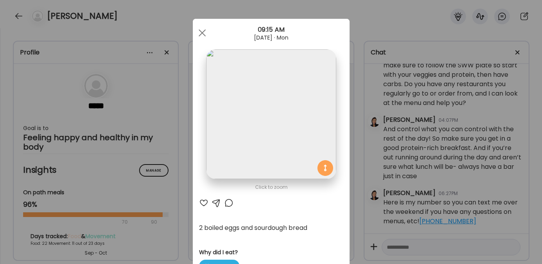
click at [200, 202] on div at bounding box center [203, 202] width 9 height 9
click at [401, 248] on div "Ate Coach Dashboard Wahoo! It’s official Take a moment to set up your Coach Pro…" at bounding box center [271, 132] width 542 height 264
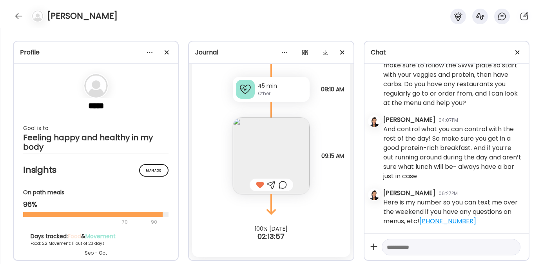
click at [395, 248] on textarea at bounding box center [444, 246] width 114 height 9
type textarea "*"
click at [407, 248] on textarea at bounding box center [444, 246] width 114 height 9
paste textarea "**********"
type textarea "**********"
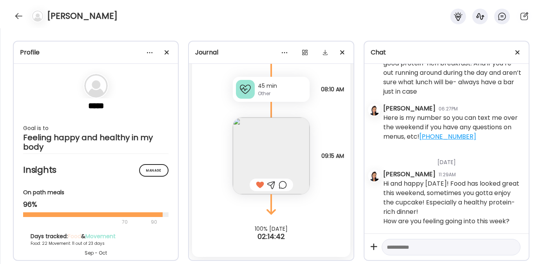
scroll to position [1732, 0]
click at [21, 13] on div at bounding box center [19, 16] width 13 height 13
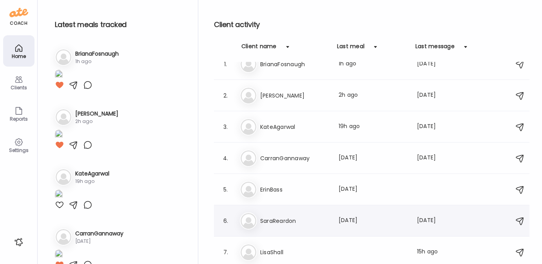
click at [273, 220] on h3 "SaraReardon" at bounding box center [294, 220] width 69 height 9
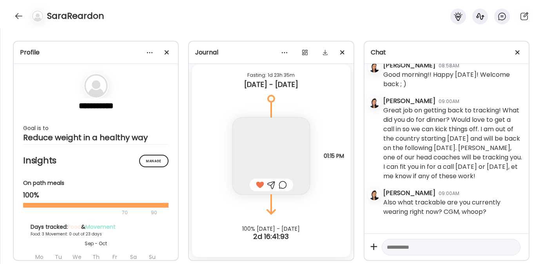
scroll to position [241, 0]
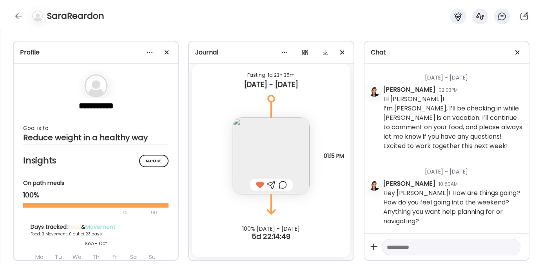
click at [426, 244] on textarea at bounding box center [444, 246] width 114 height 9
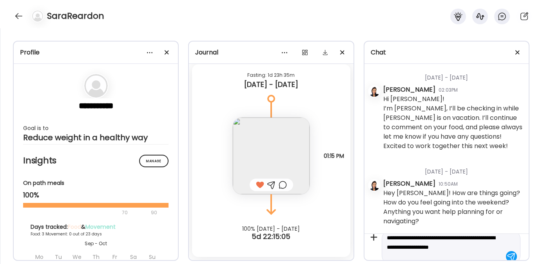
scroll to position [18, 0]
type textarea "**********"
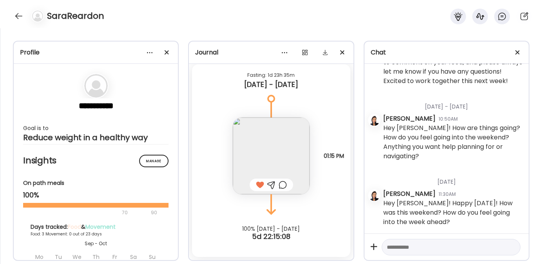
scroll to position [307, 0]
click at [16, 18] on div at bounding box center [19, 16] width 13 height 13
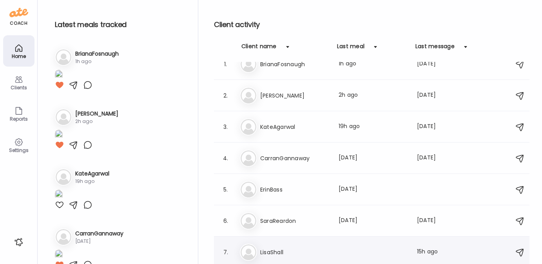
click at [299, 246] on div "Li LisaShall Last message: 15h ago Thank you!!" at bounding box center [373, 252] width 266 height 17
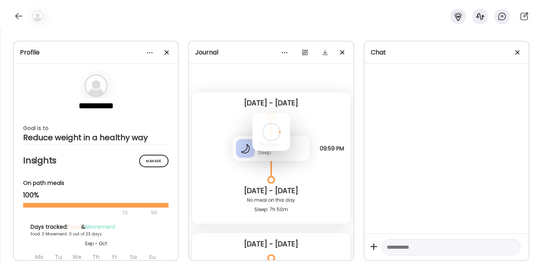
scroll to position [0, 0]
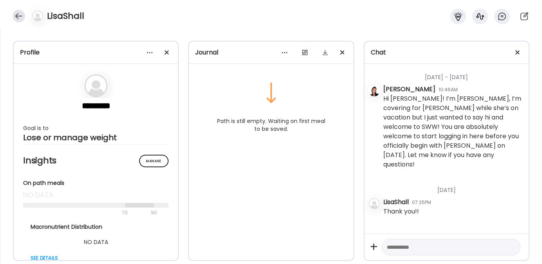
click at [22, 18] on div at bounding box center [19, 16] width 13 height 13
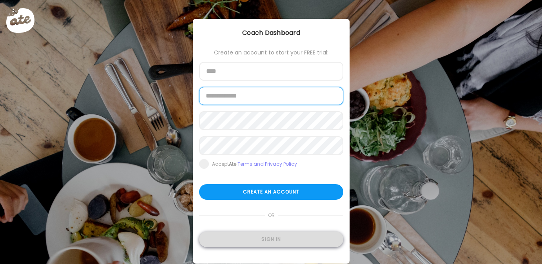
type input "**********"
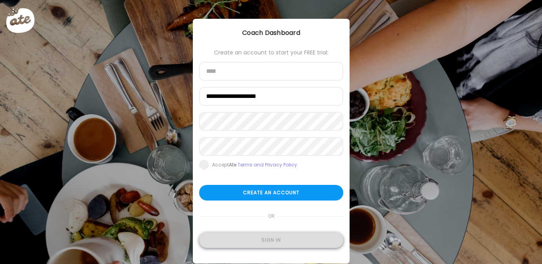
click at [249, 238] on div "Sign in" at bounding box center [271, 240] width 144 height 16
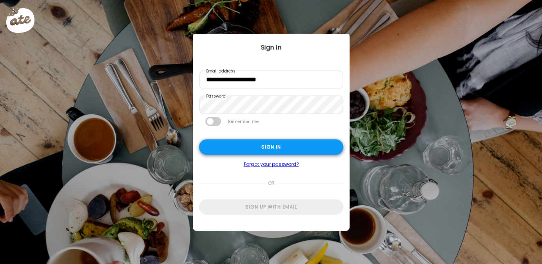
click at [266, 147] on div "Sign in" at bounding box center [271, 147] width 144 height 16
type textarea "**********"
type input "**********"
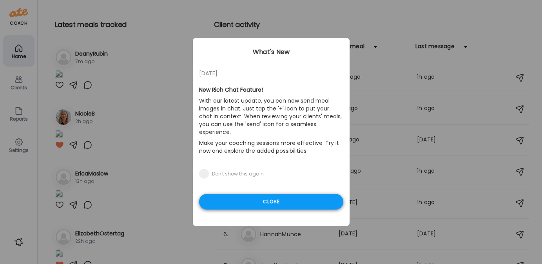
click at [236, 197] on div "Close" at bounding box center [271, 202] width 144 height 16
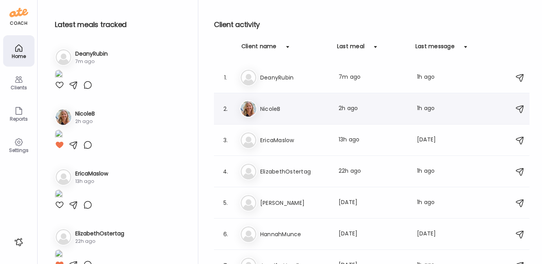
click at [288, 111] on h3 "NicoleB" at bounding box center [294, 108] width 69 height 9
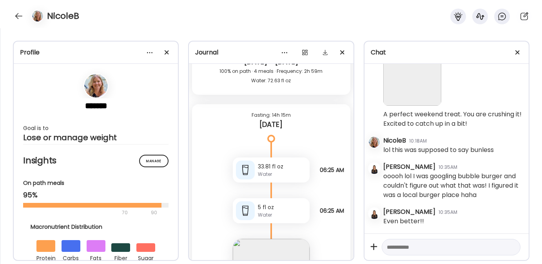
scroll to position [15538, 0]
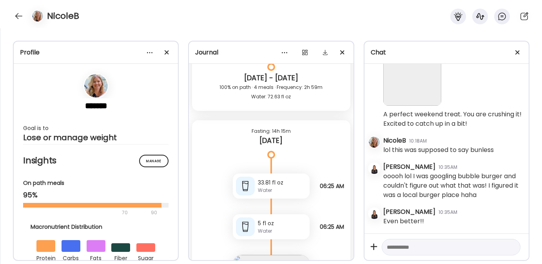
click at [405, 246] on textarea at bounding box center [444, 246] width 114 height 9
type textarea "**********"
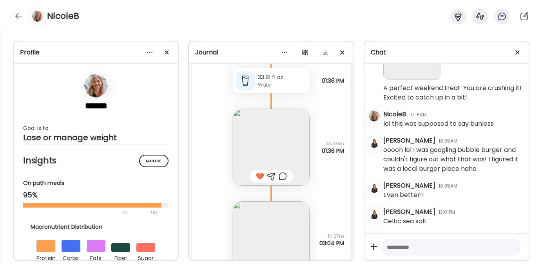
scroll to position [13487, 0]
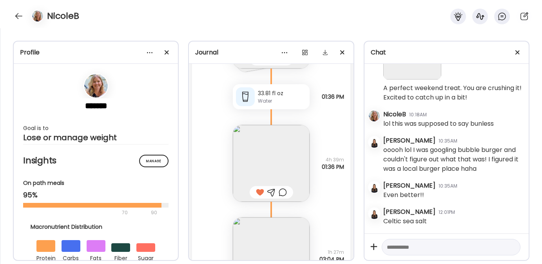
click at [266, 163] on img at bounding box center [271, 163] width 77 height 77
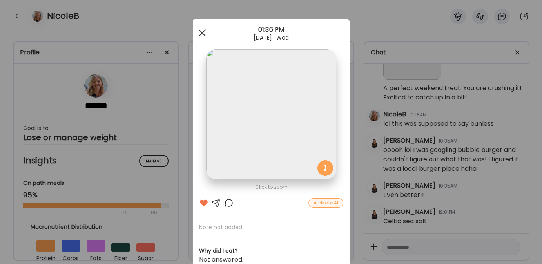
click at [198, 29] on div at bounding box center [202, 33] width 16 height 16
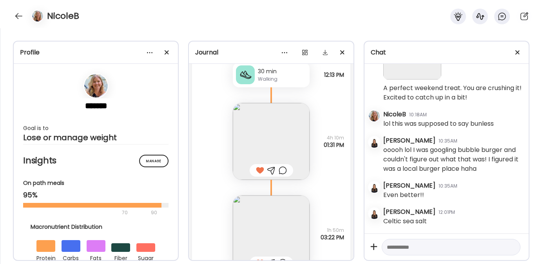
scroll to position [12769, 0]
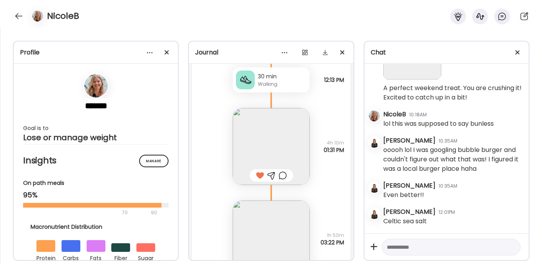
click at [252, 155] on img at bounding box center [271, 146] width 77 height 77
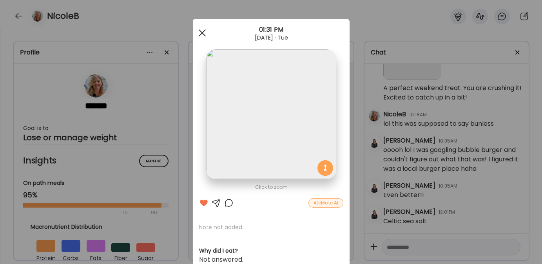
click at [200, 33] on span at bounding box center [201, 32] width 7 height 7
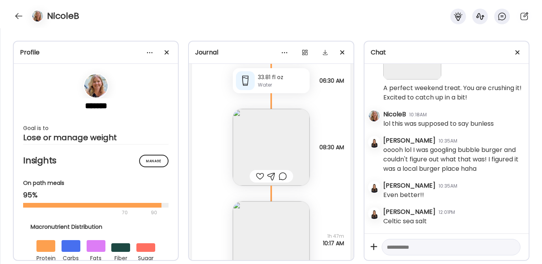
scroll to position [10763, 0]
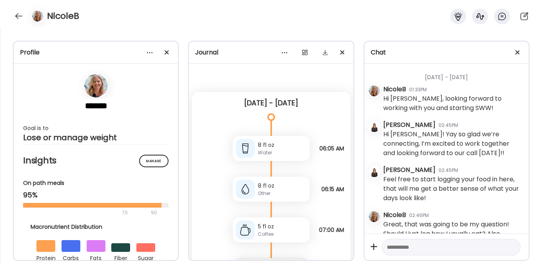
scroll to position [6418, 0]
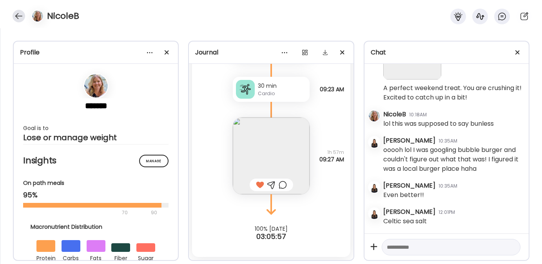
click at [15, 15] on div at bounding box center [19, 16] width 13 height 13
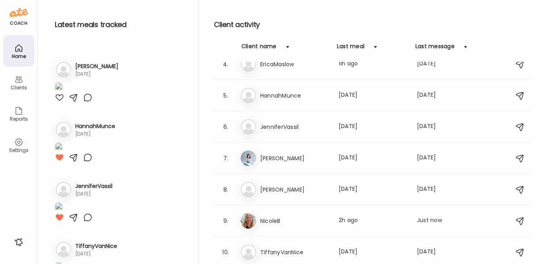
scroll to position [300, 0]
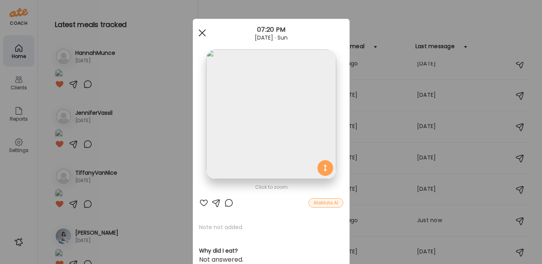
click at [199, 33] on span at bounding box center [201, 32] width 7 height 7
